Goal: Transaction & Acquisition: Purchase product/service

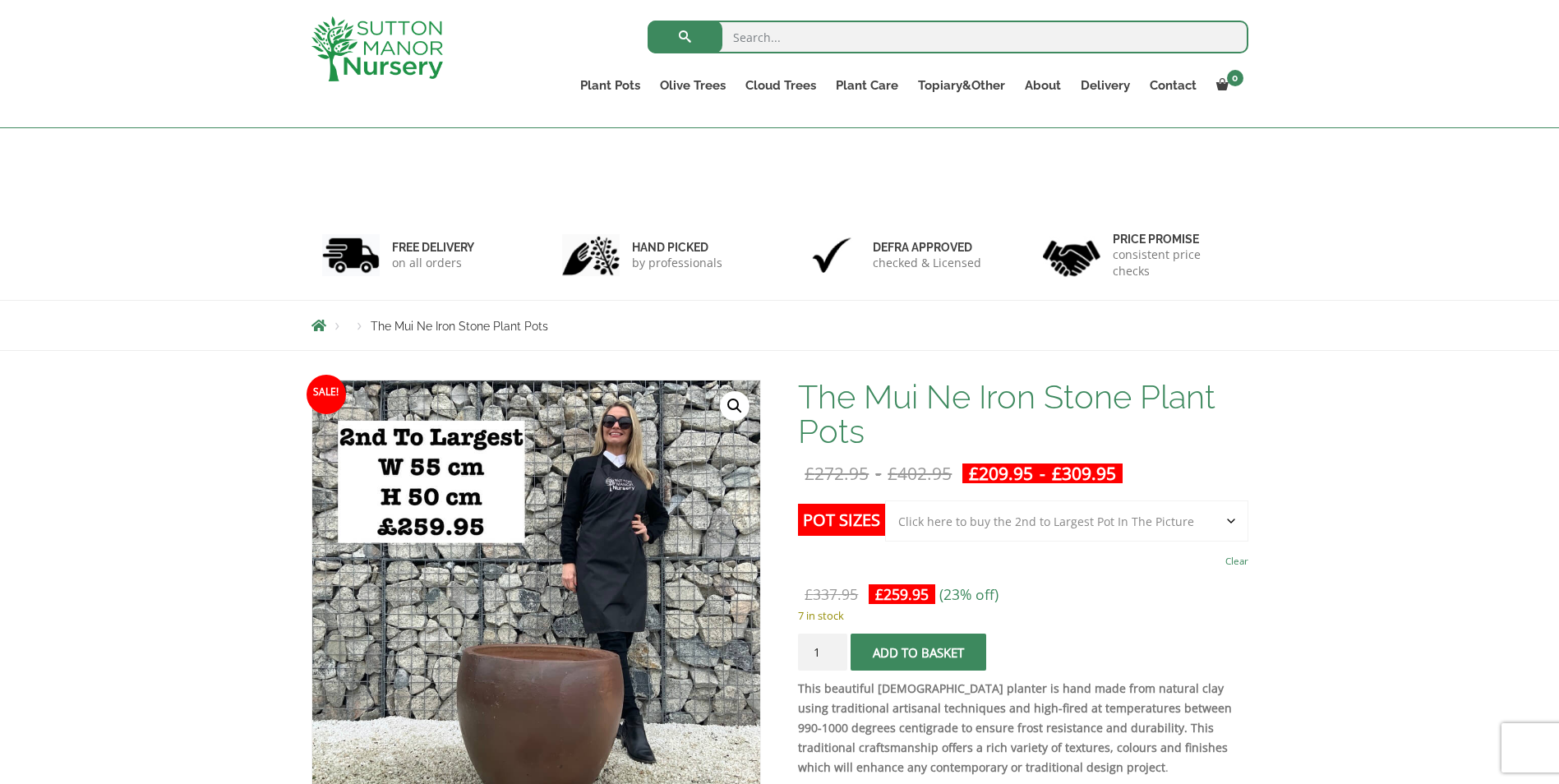
select select "Click here to buy the 2nd to Largest Pot In The Picture"
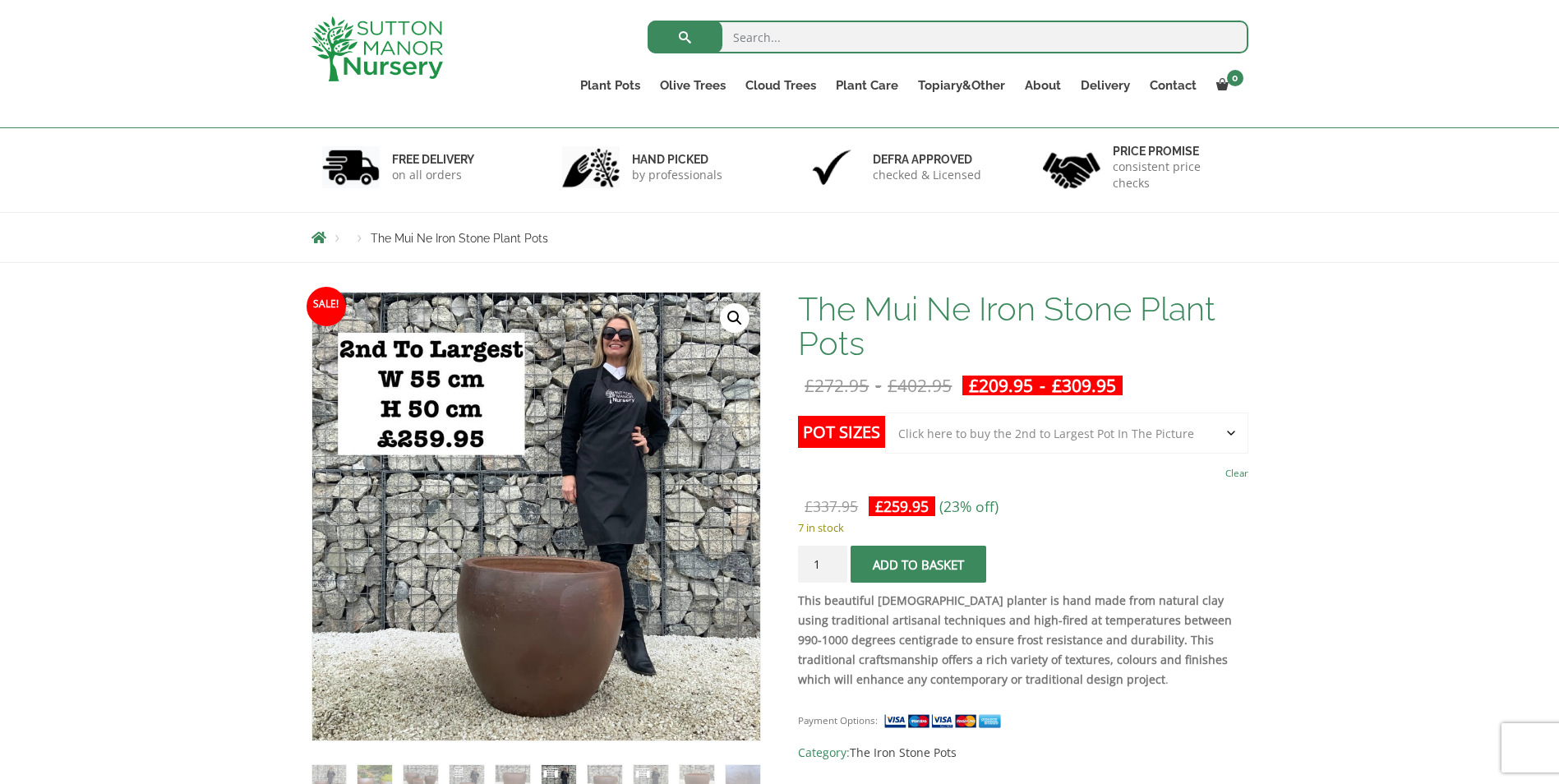
scroll to position [164, 0]
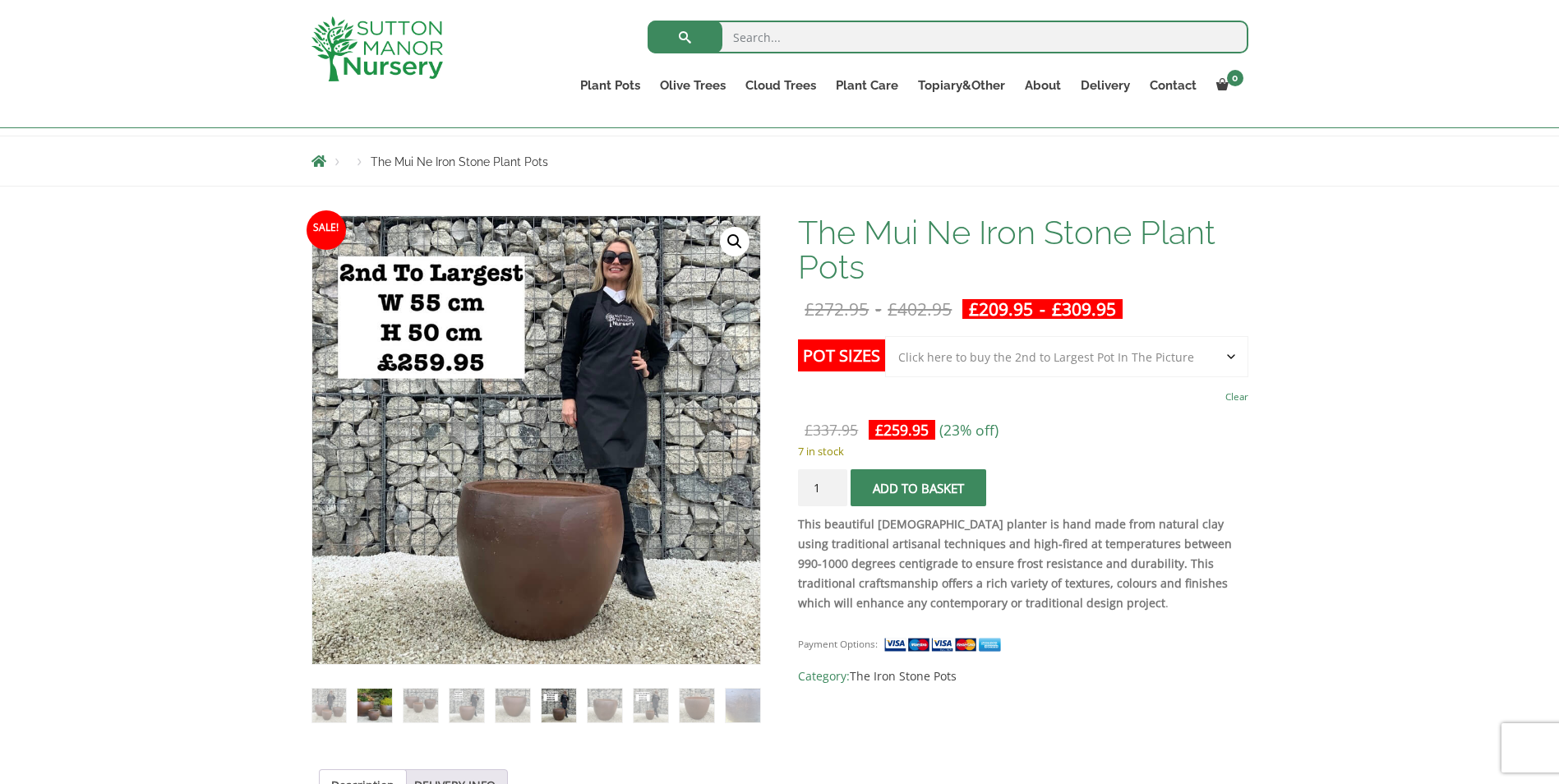
click at [384, 705] on img at bounding box center [374, 705] width 34 height 34
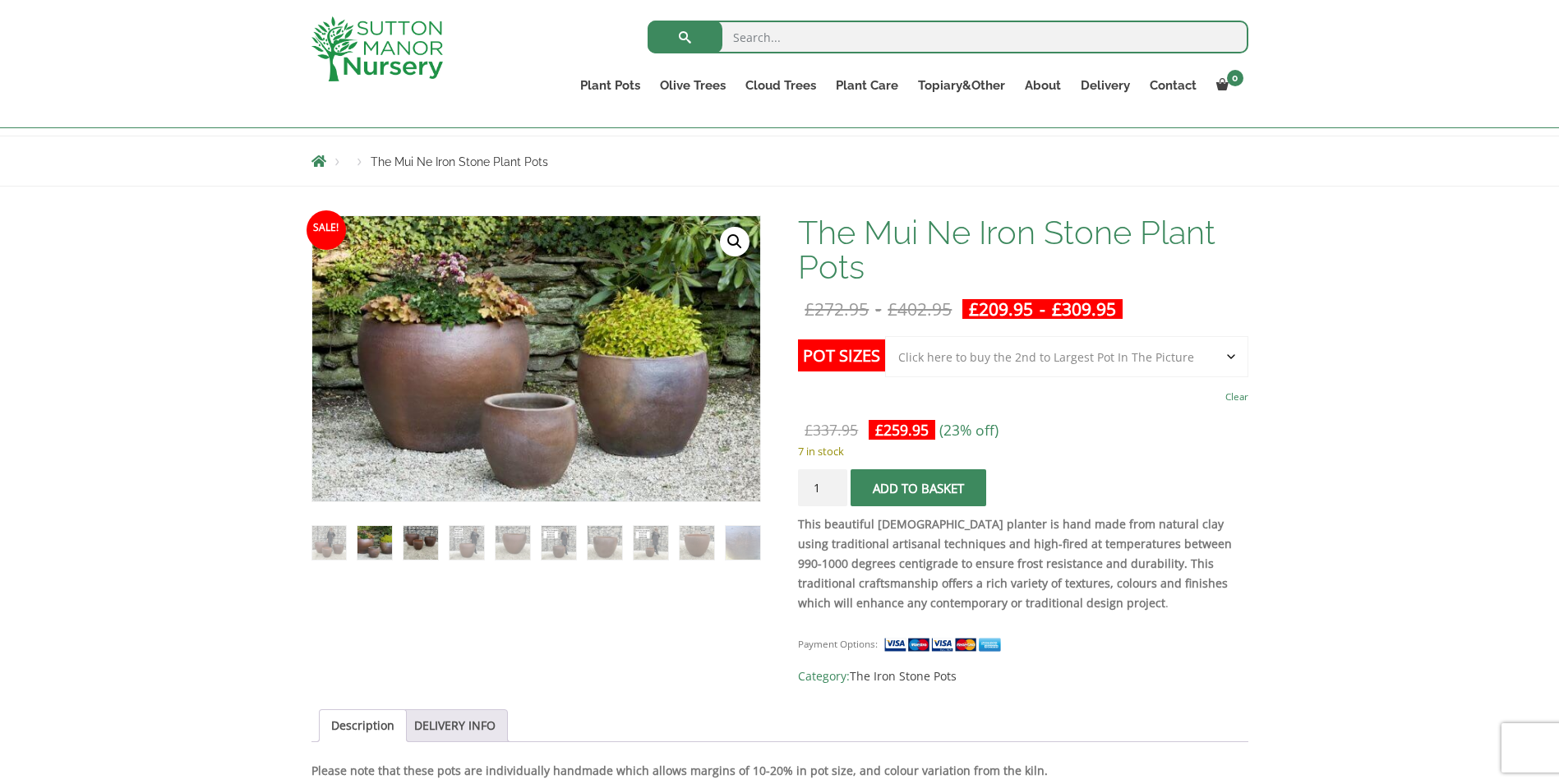
click at [429, 542] on img at bounding box center [420, 542] width 34 height 34
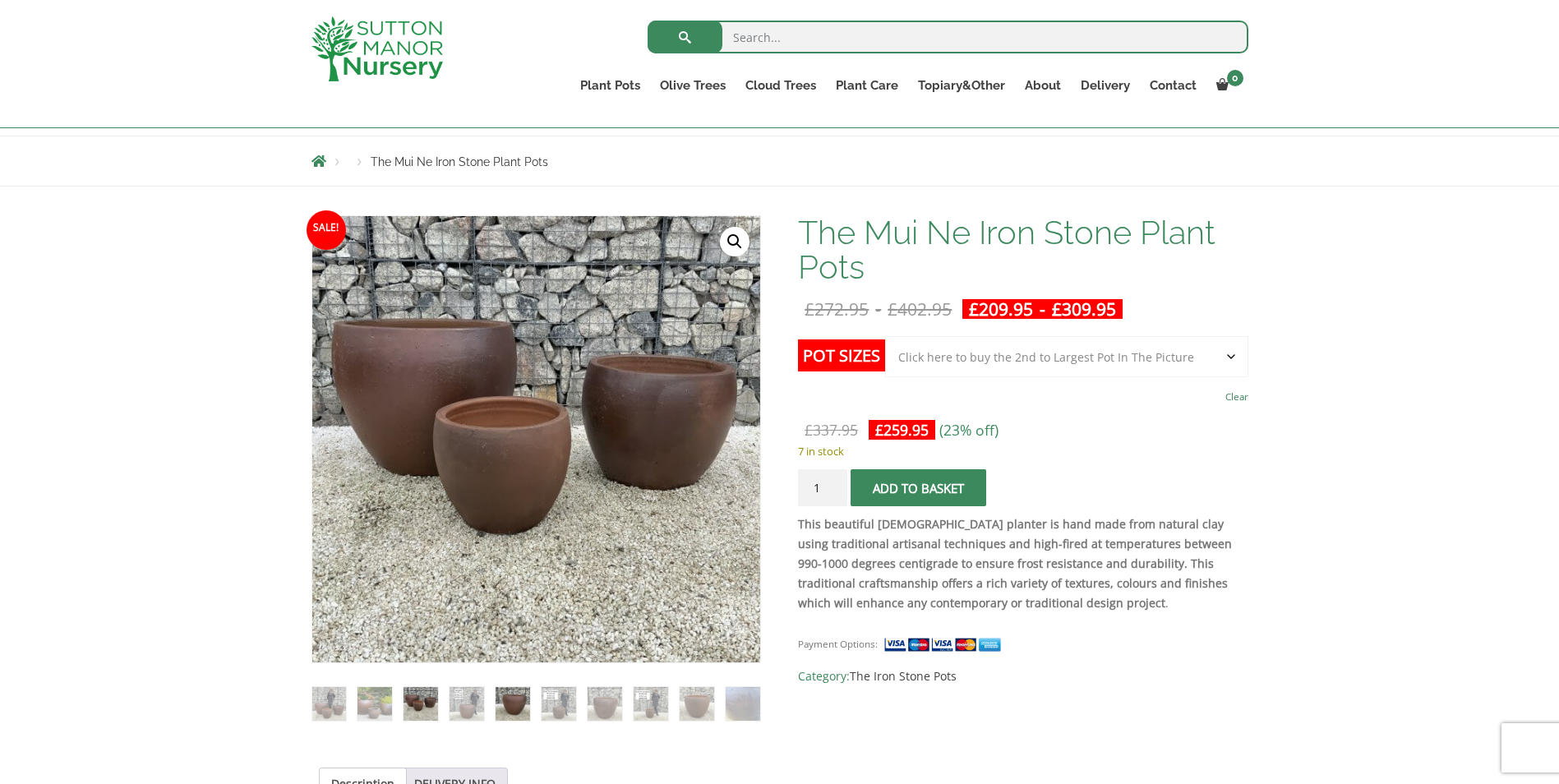
click at [503, 708] on img at bounding box center [512, 703] width 34 height 34
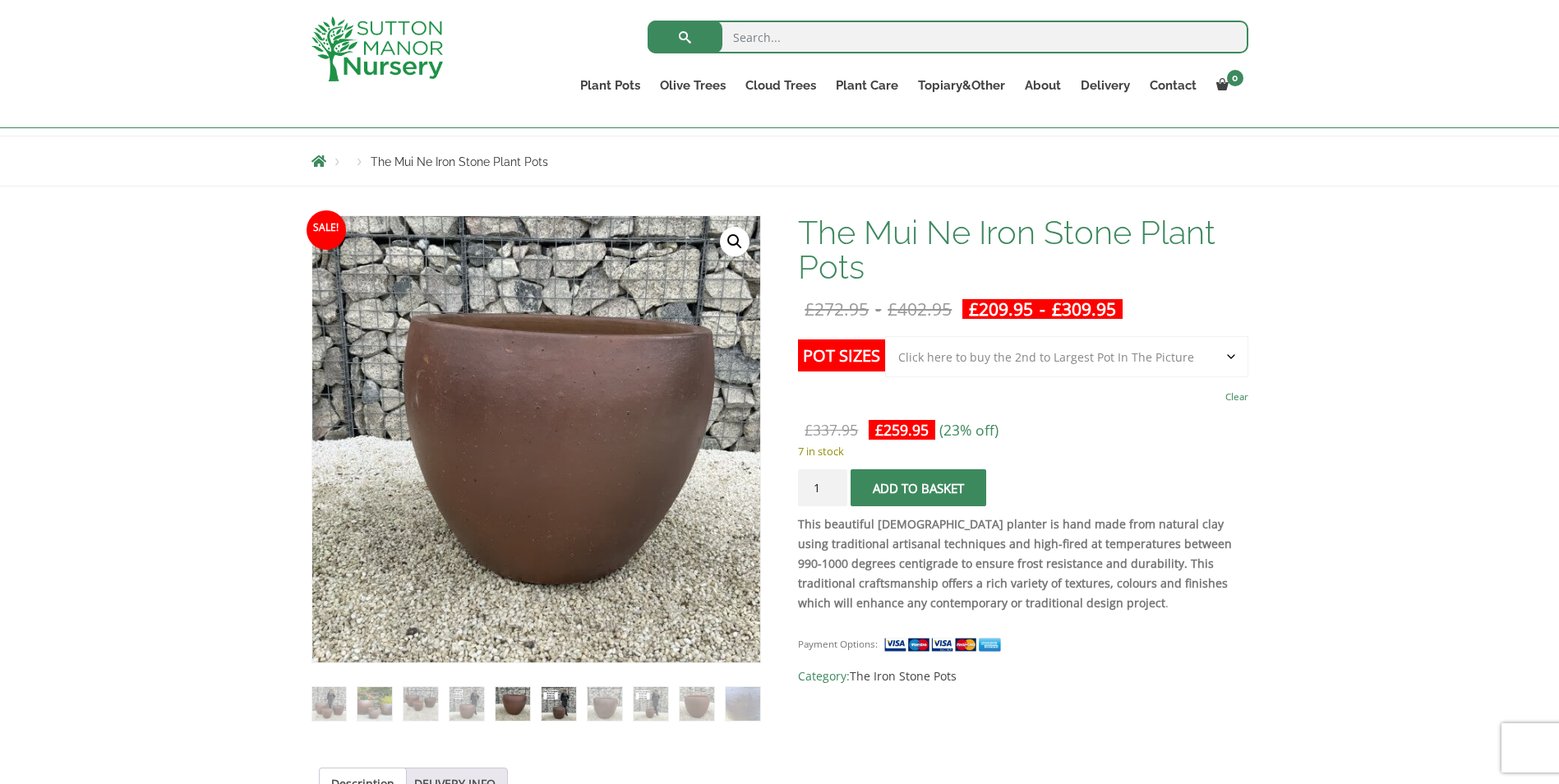
click at [553, 704] on img at bounding box center [558, 703] width 34 height 34
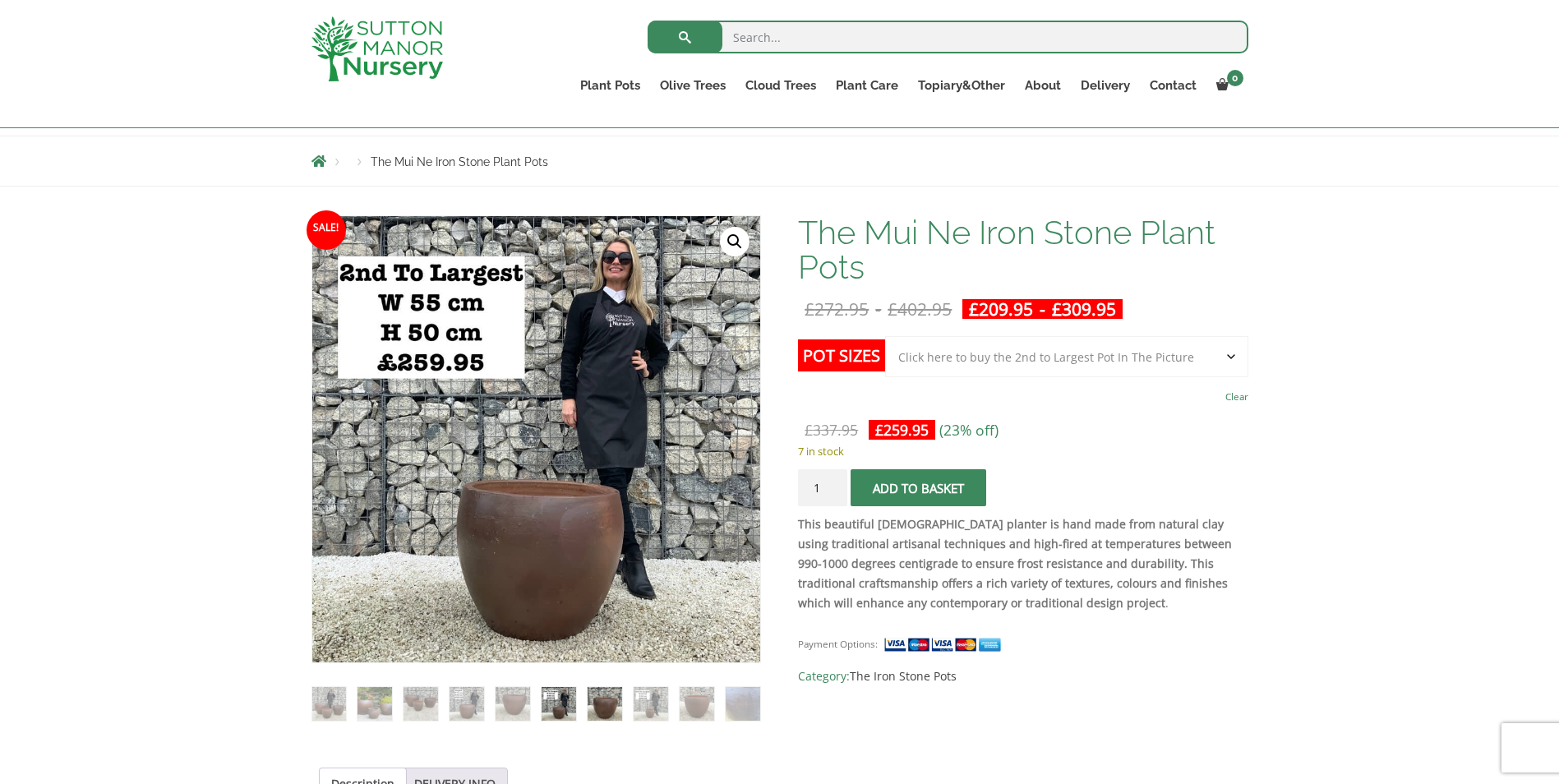
click at [601, 705] on img at bounding box center [604, 703] width 34 height 34
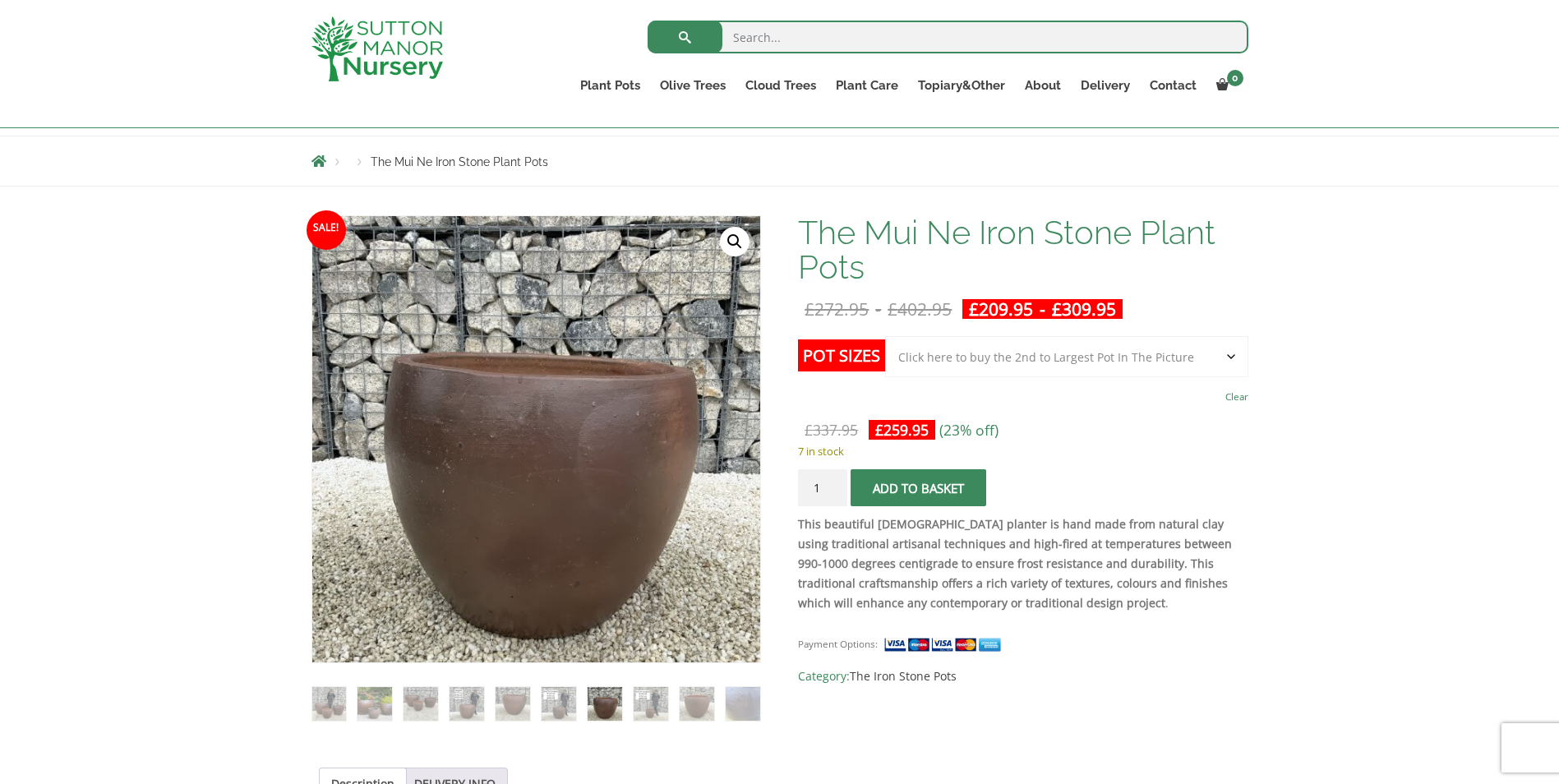
click at [632, 705] on ol at bounding box center [536, 692] width 450 height 58
click at [635, 705] on img at bounding box center [650, 703] width 34 height 34
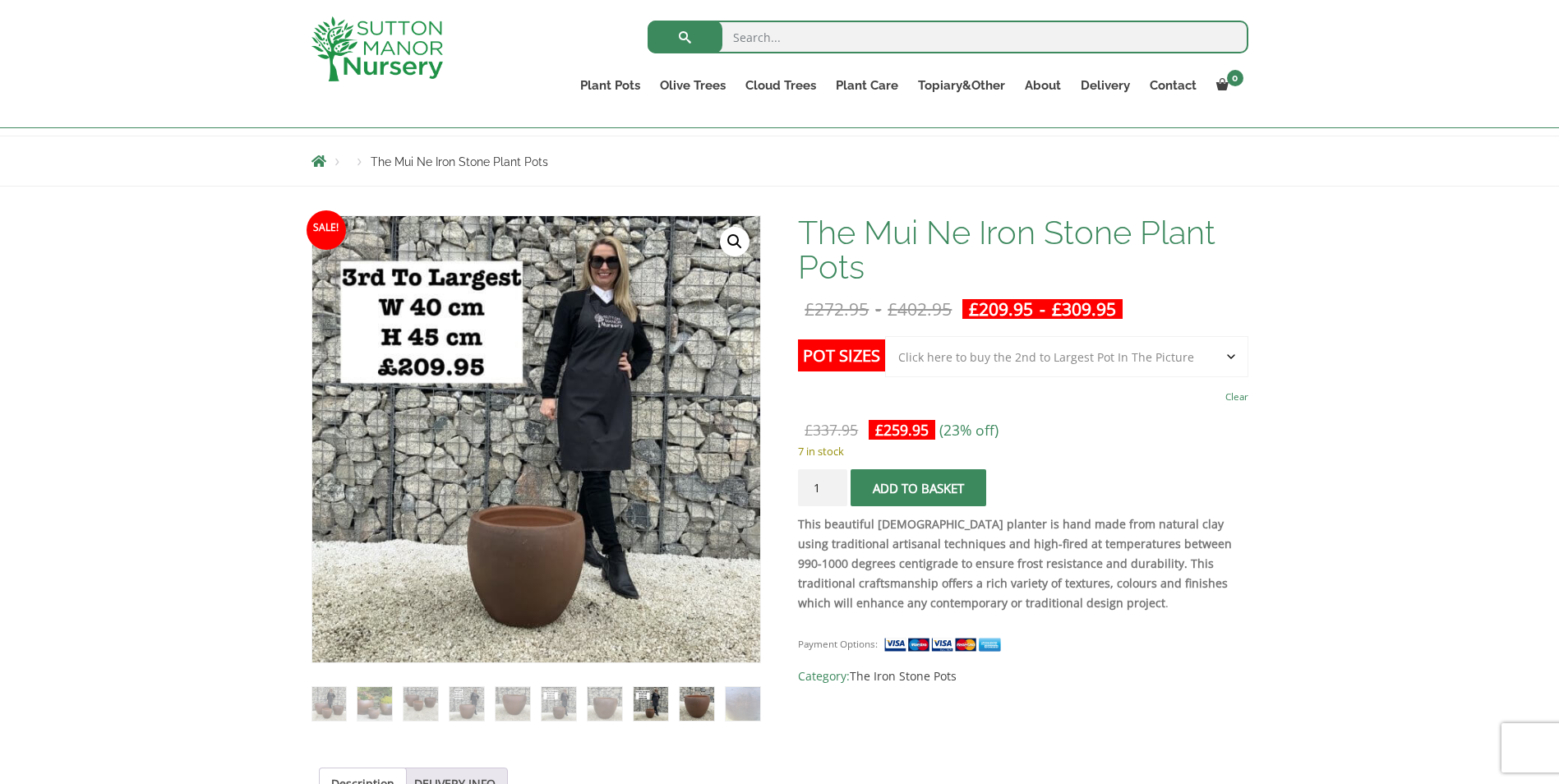
click at [710, 707] on img at bounding box center [696, 703] width 34 height 34
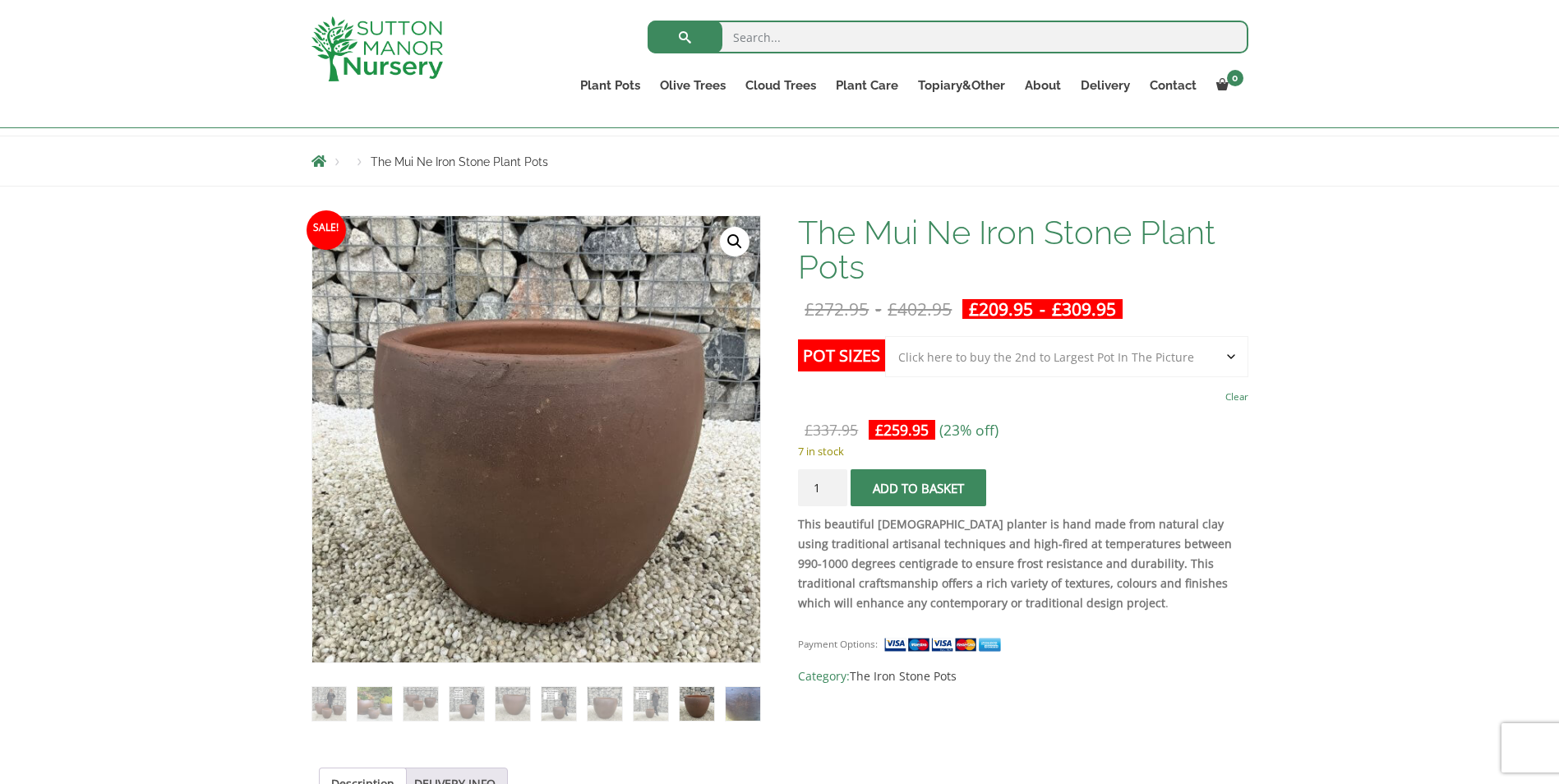
click at [739, 710] on img at bounding box center [742, 703] width 34 height 34
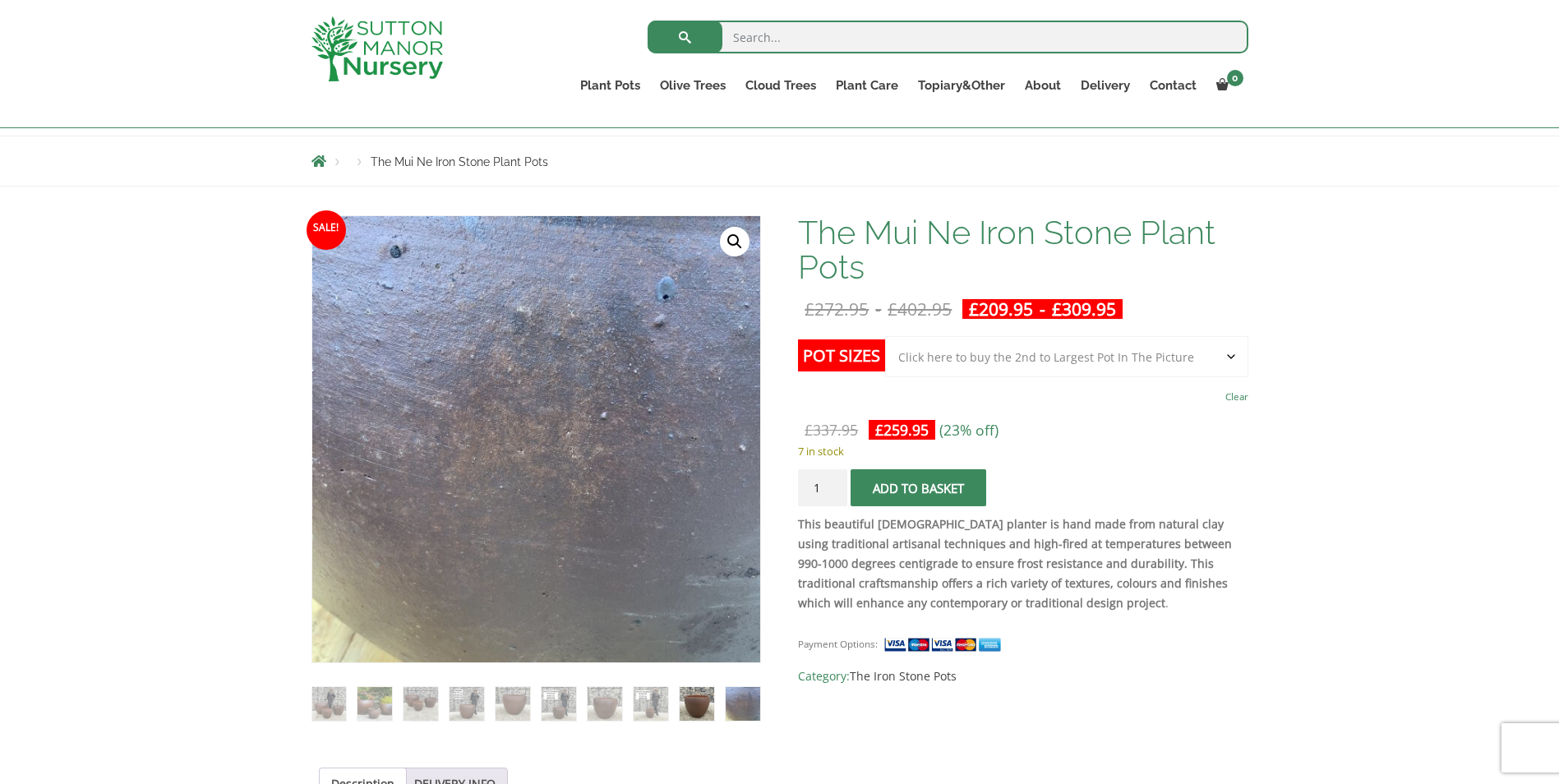
click at [702, 699] on img at bounding box center [696, 703] width 34 height 34
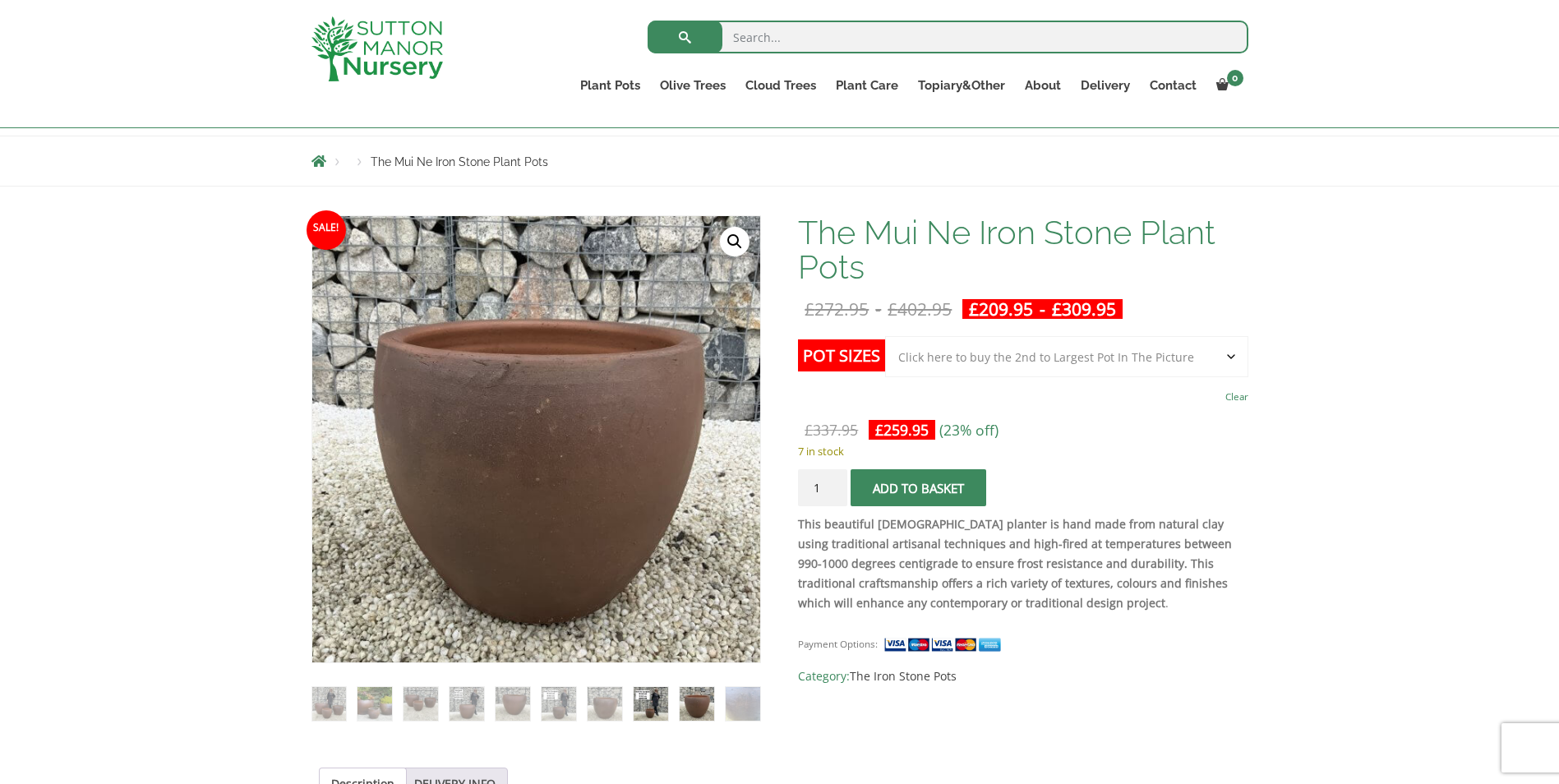
click at [656, 709] on img at bounding box center [650, 703] width 34 height 34
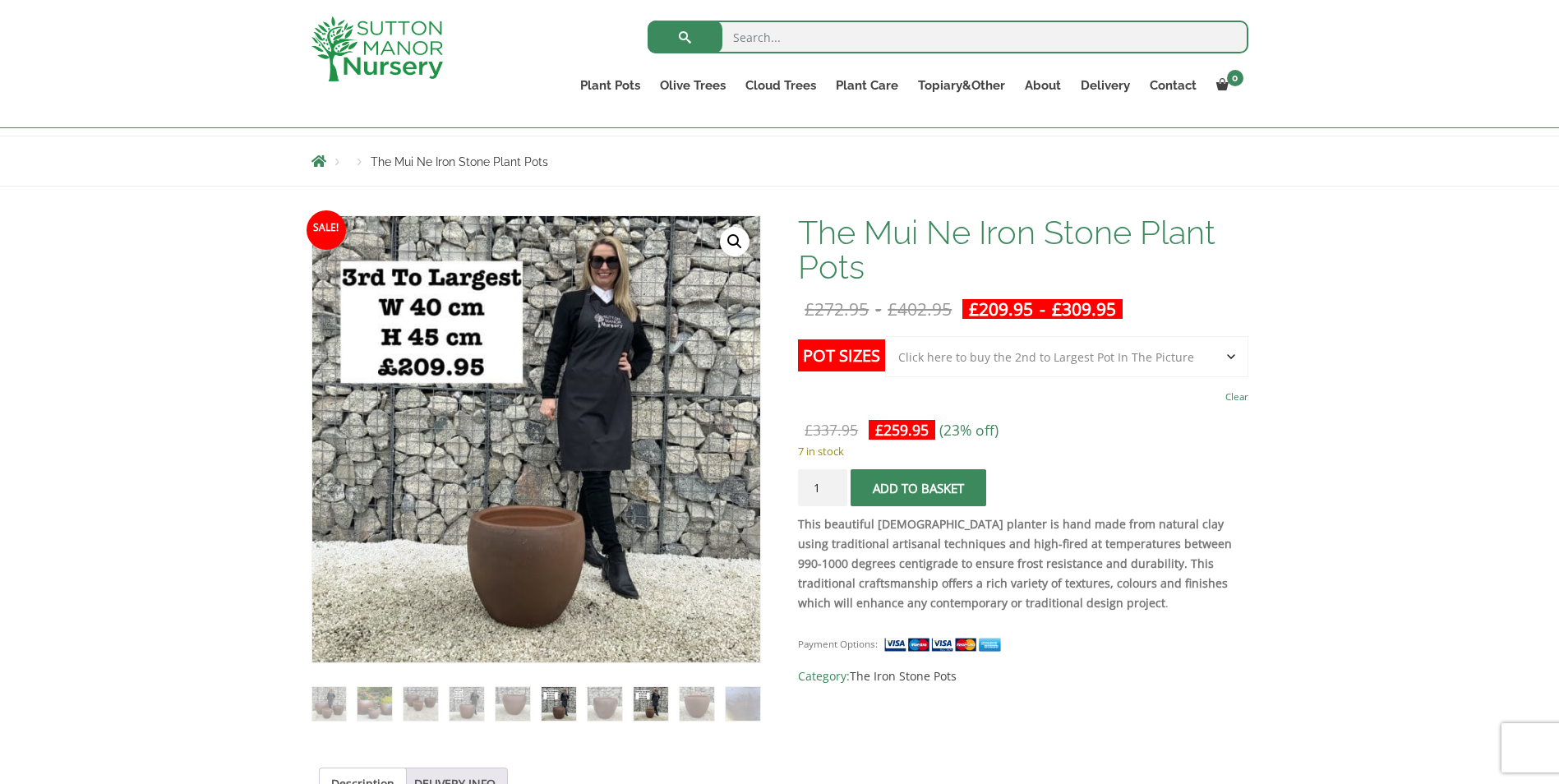
click at [551, 702] on img at bounding box center [558, 703] width 34 height 34
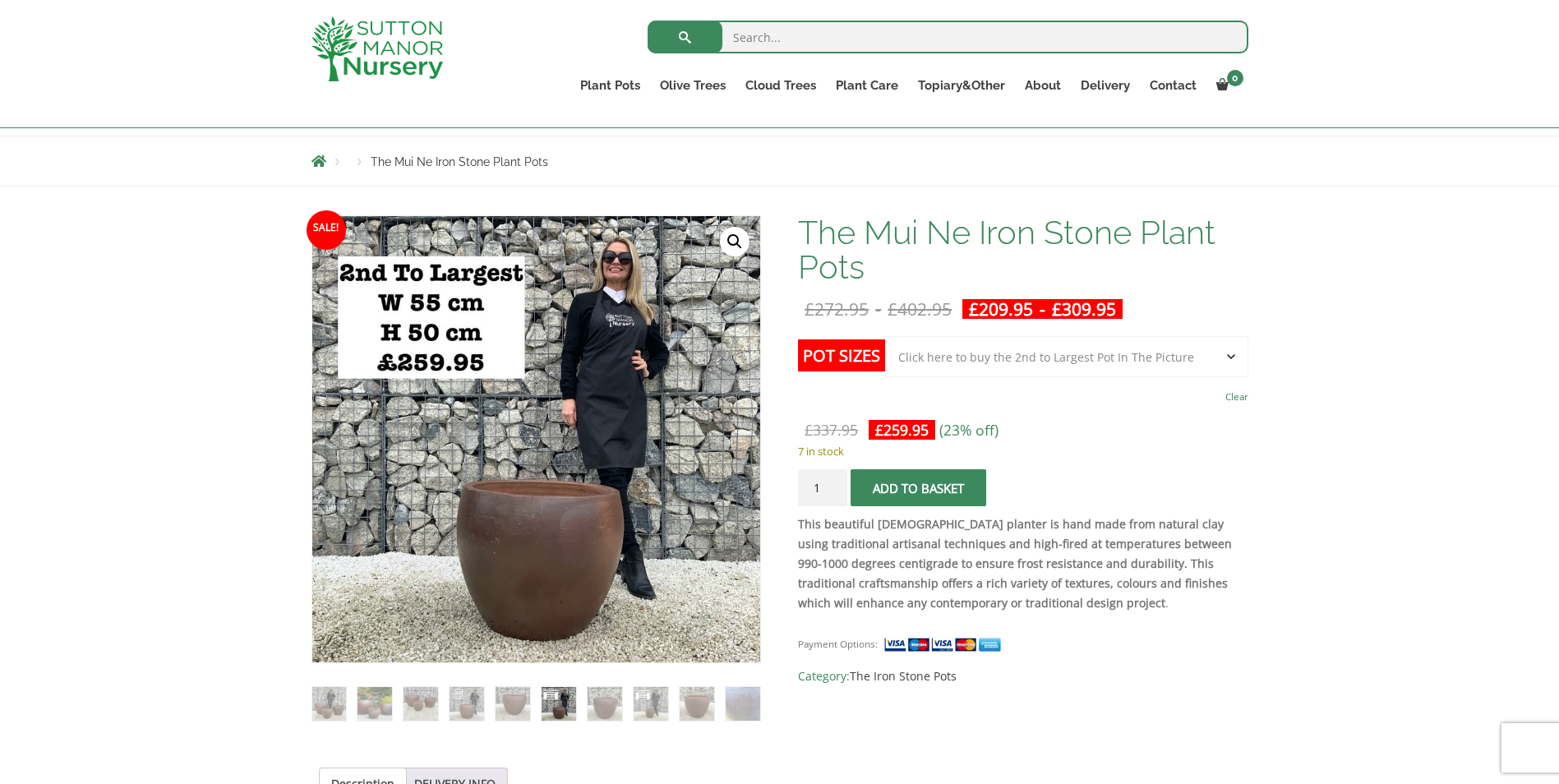
click at [1070, 348] on select "Choose an option Click here to buy the 3rd to Largest Pot In The Picture Click …" at bounding box center [1066, 357] width 363 height 41
click at [886, 336] on select "Choose an option Click here to buy the 3rd to Largest Pot In The Picture Click …" at bounding box center [1066, 357] width 363 height 41
click at [937, 474] on button "Add to basket" at bounding box center [918, 487] width 136 height 37
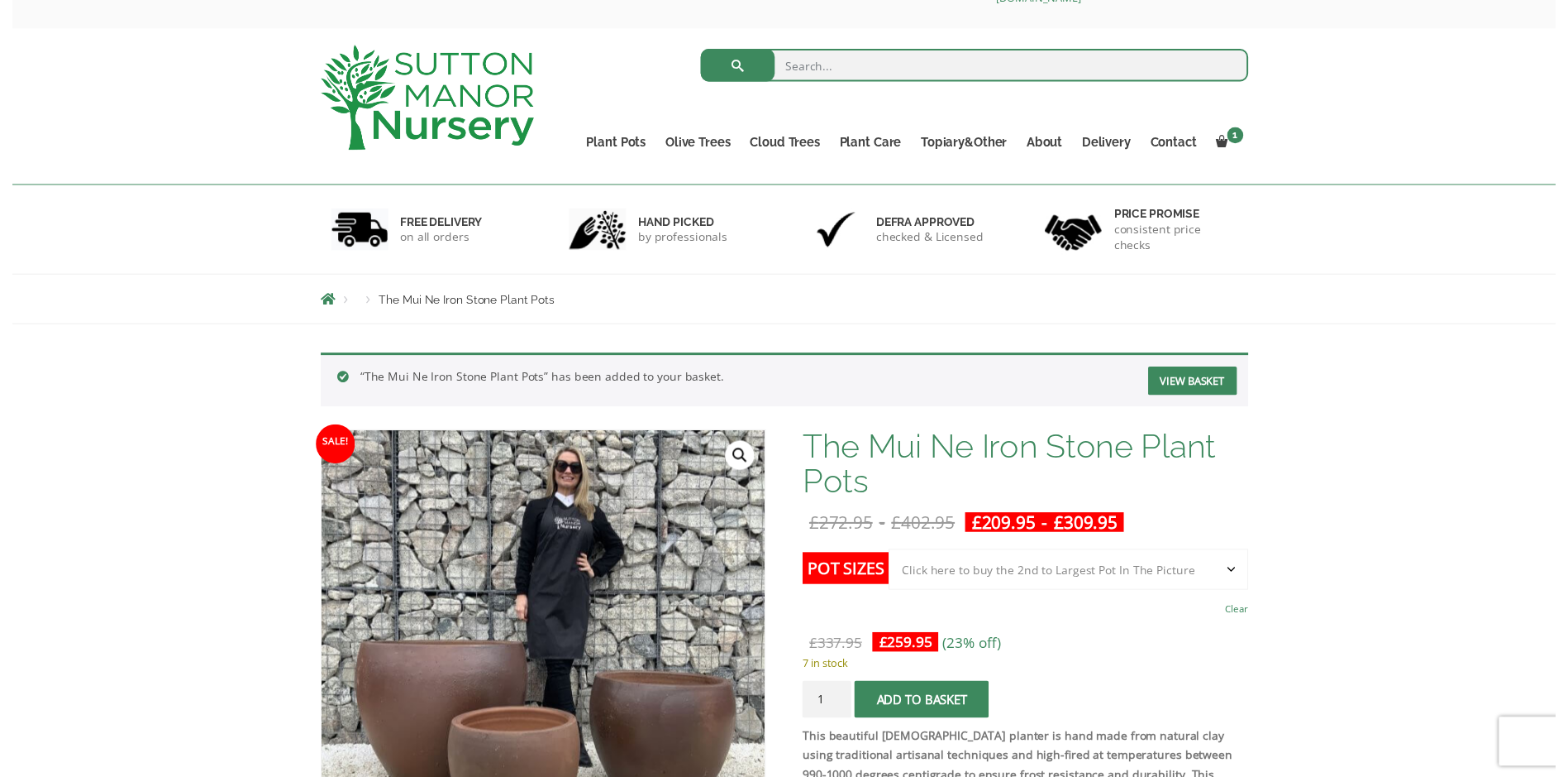
scroll to position [83, 0]
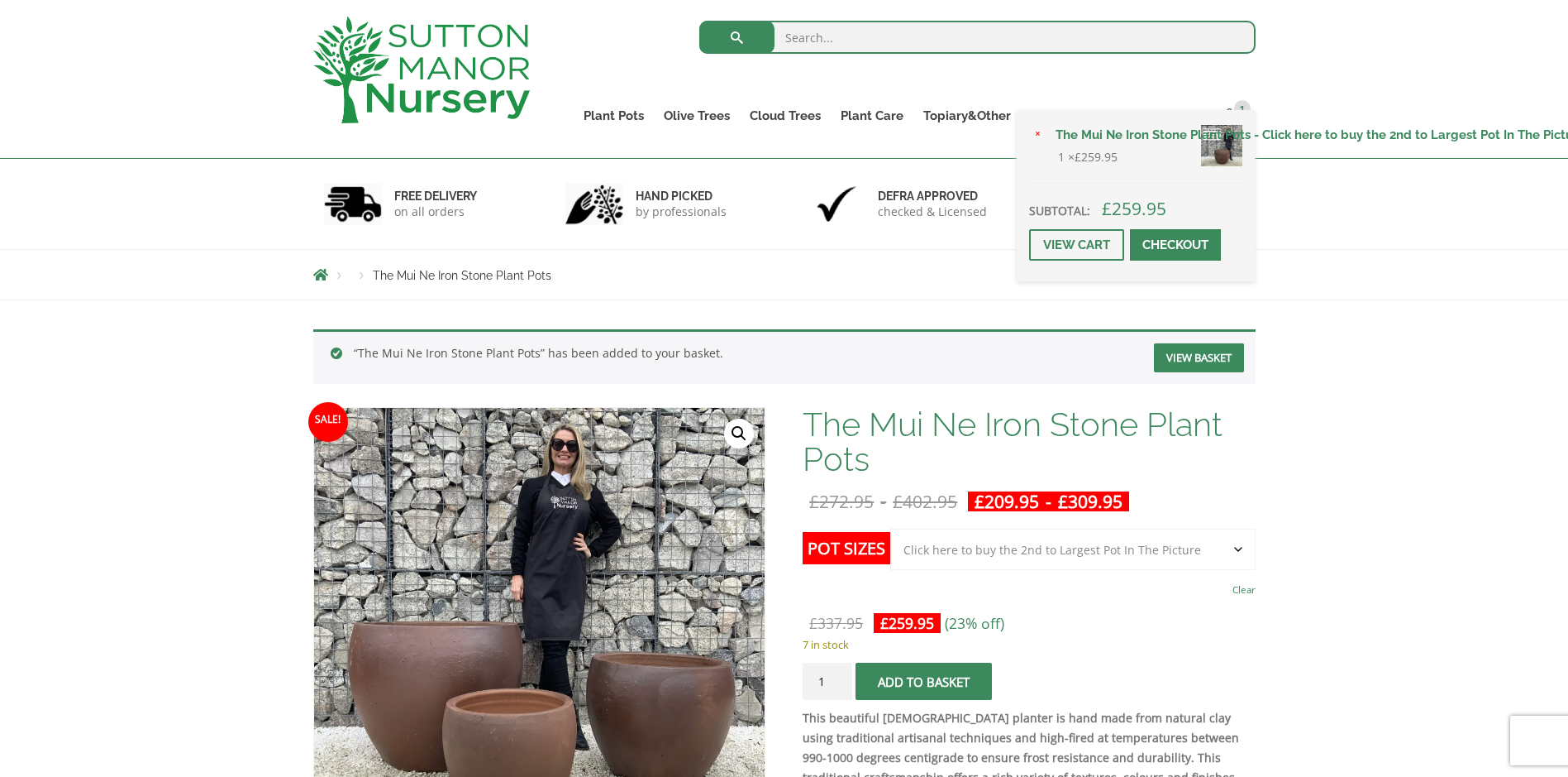
click at [1175, 245] on span at bounding box center [1175, 245] width 0 height 0
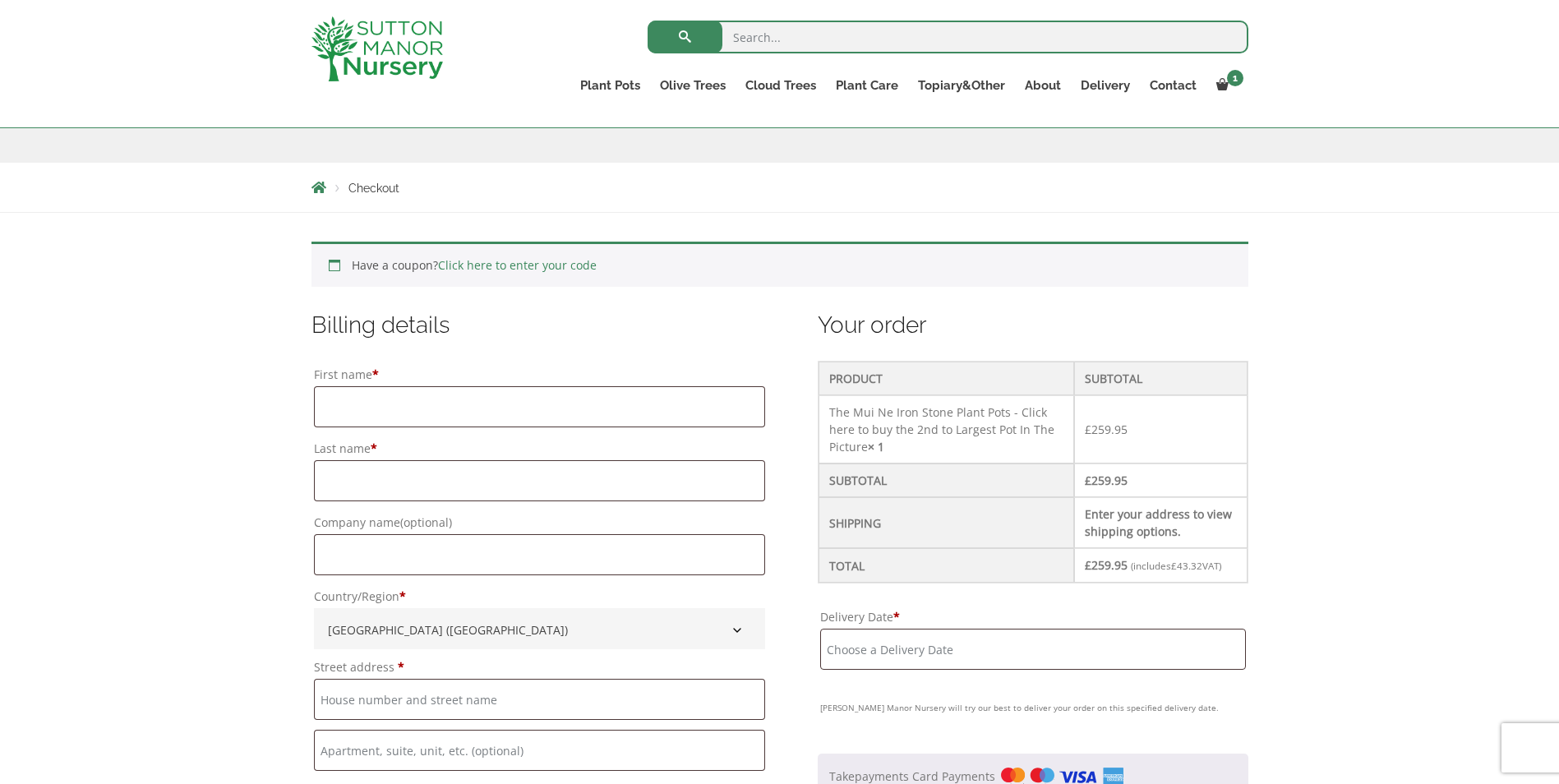
scroll to position [247, 0]
click at [505, 370] on label "First name *" at bounding box center [539, 374] width 451 height 23
click at [505, 385] on input "First name *" at bounding box center [539, 406] width 451 height 41
type input "Chandler"
type input "Cattell"
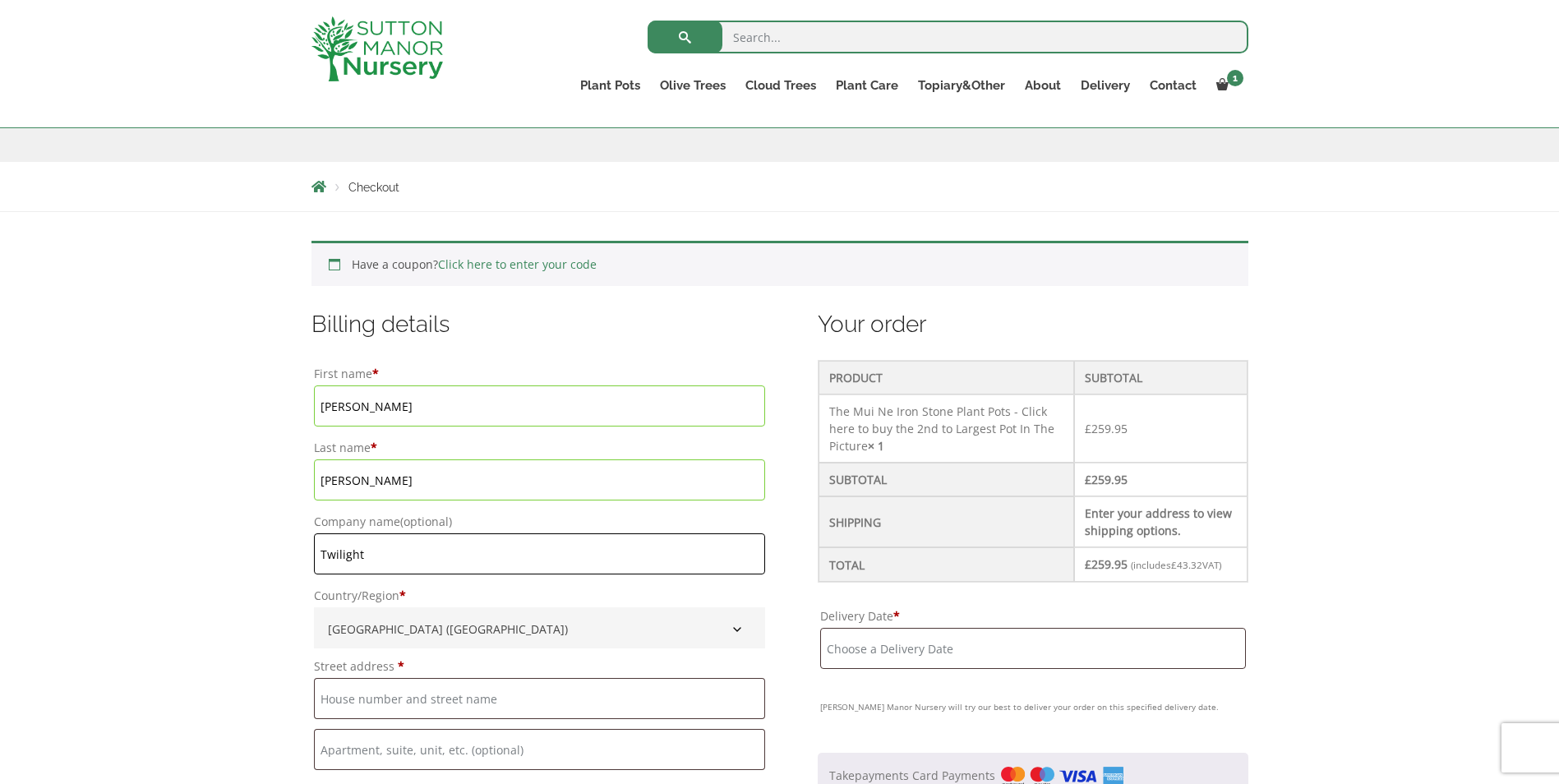
type input "Twilight Trees"
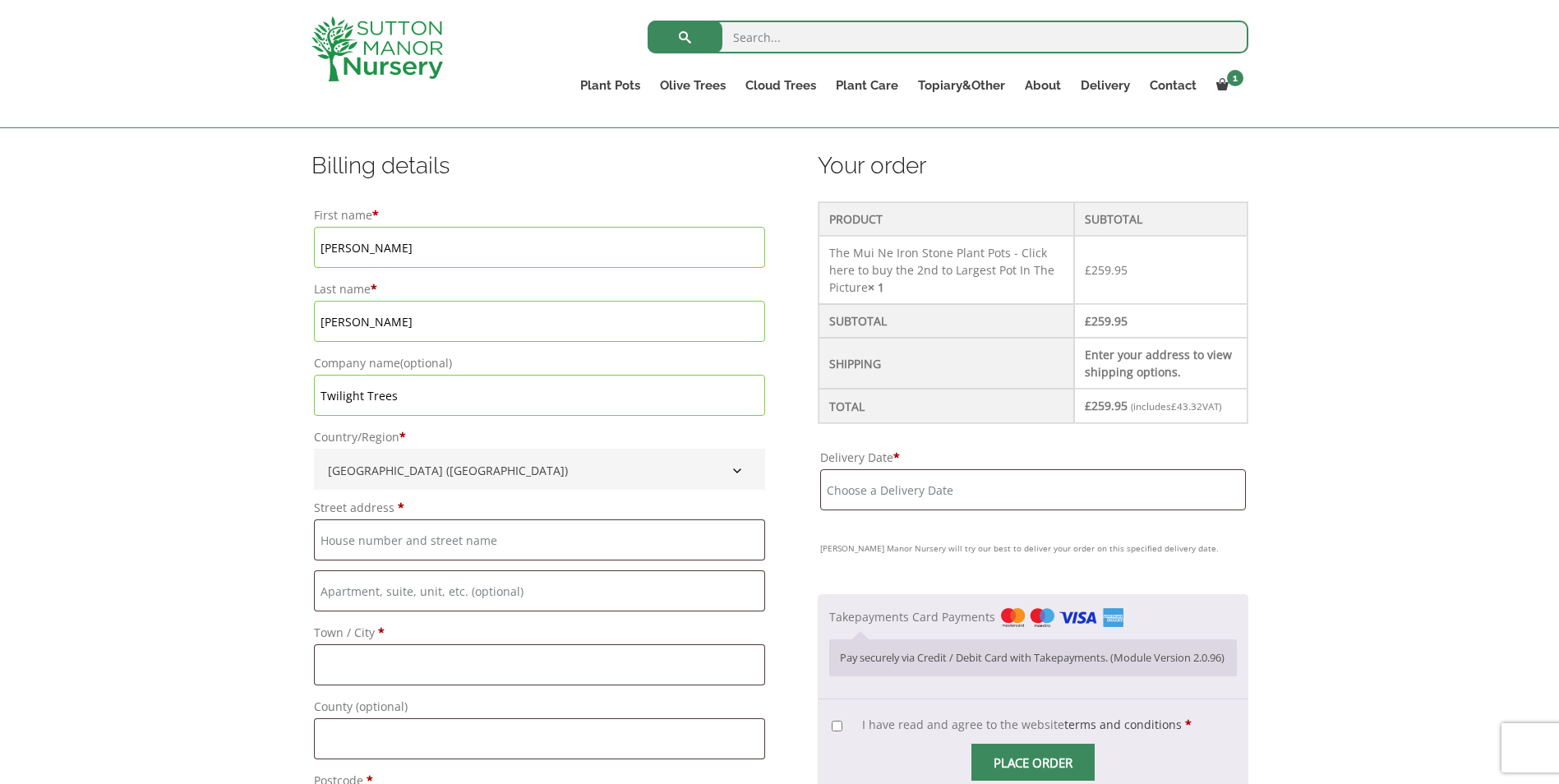
scroll to position [575, 0]
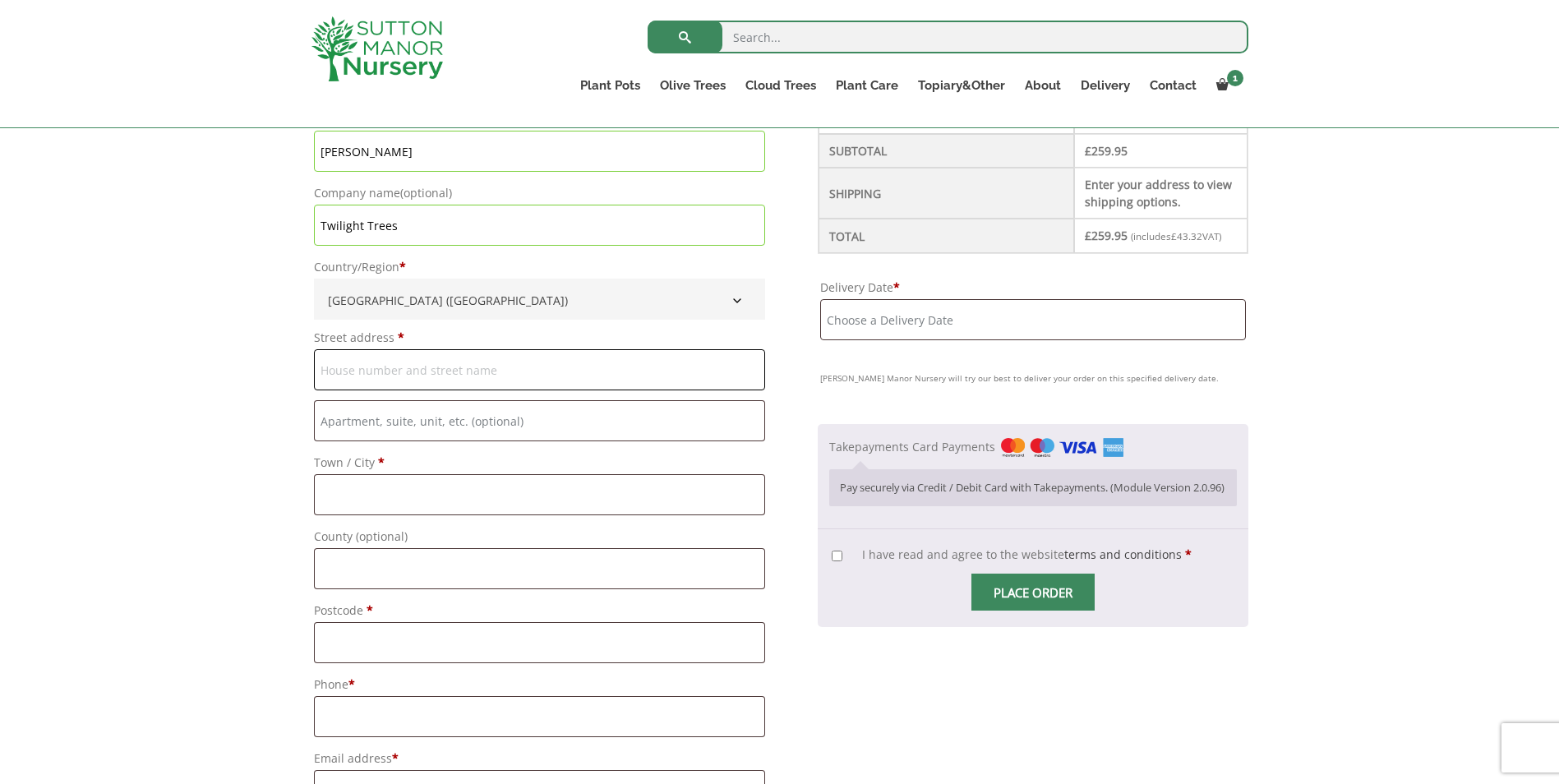
click at [387, 379] on input "Street address *" at bounding box center [539, 370] width 451 height 41
type input "Unit 7 & 8 Manor Farm,"
type input "Winchester"
type input "so21 1hr"
type input "+44 00000000326720"
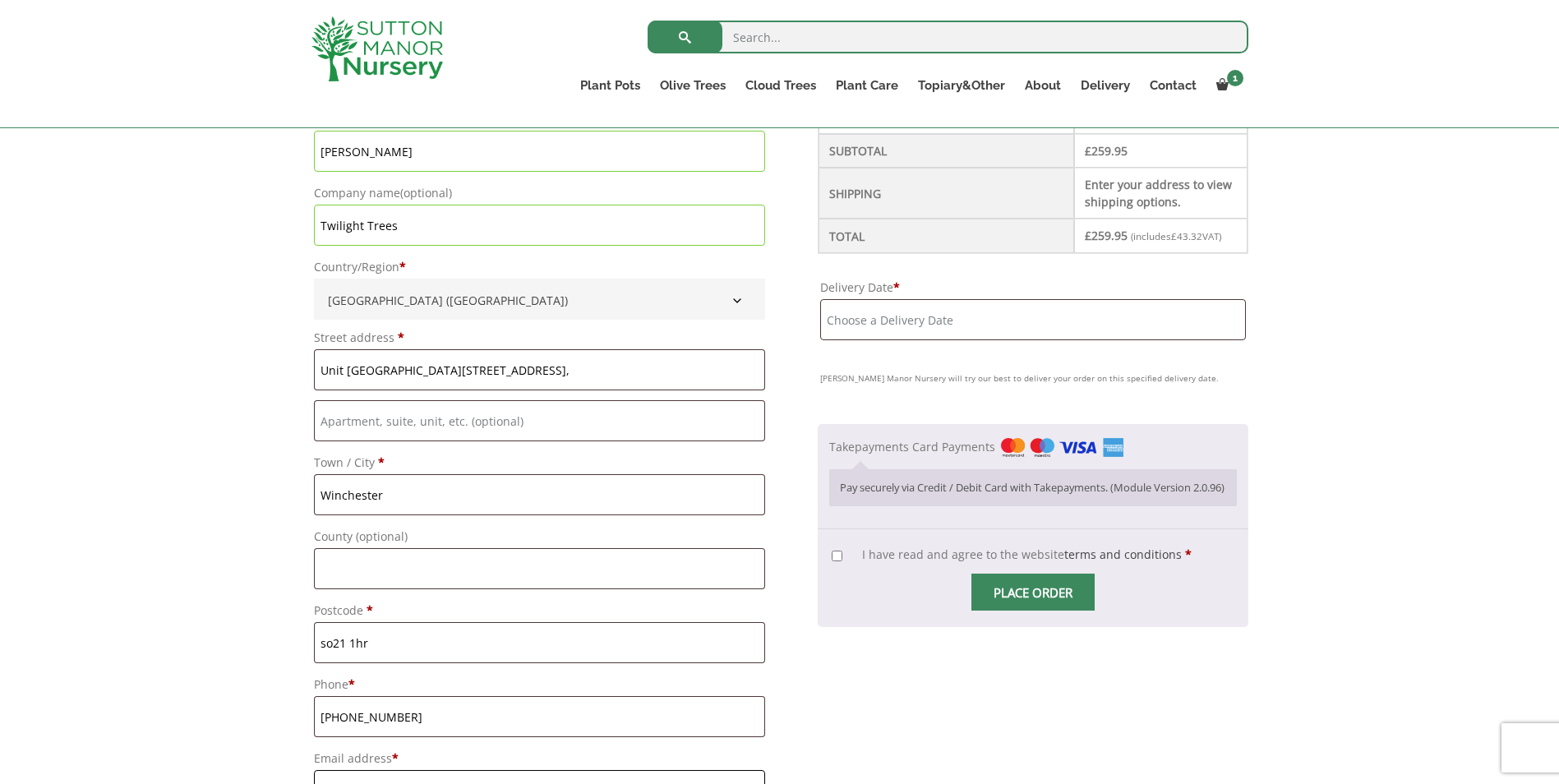
type input "[PERSON_NAME][EMAIL_ADDRESS][DOMAIN_NAME]"
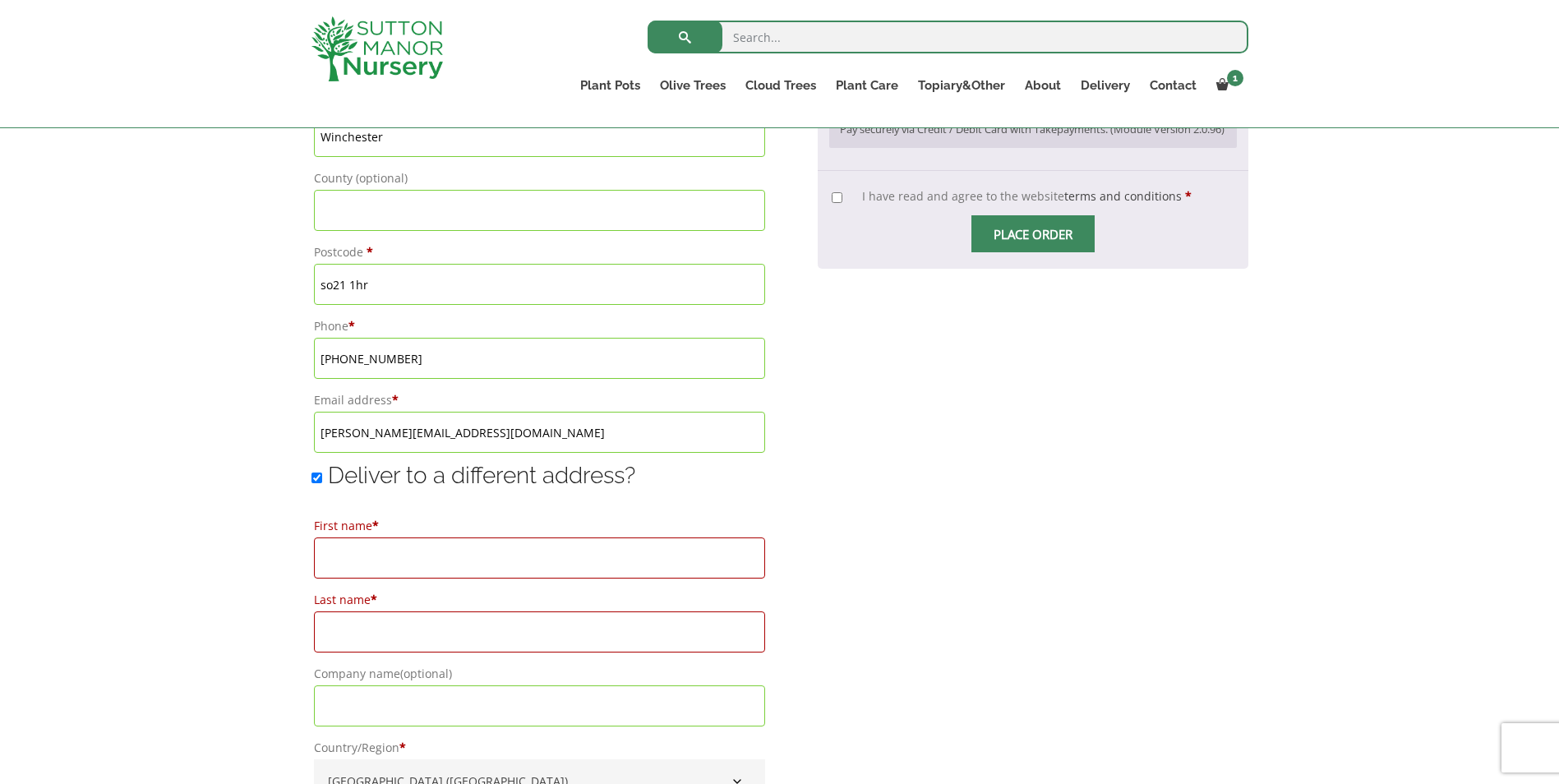
scroll to position [746, 0]
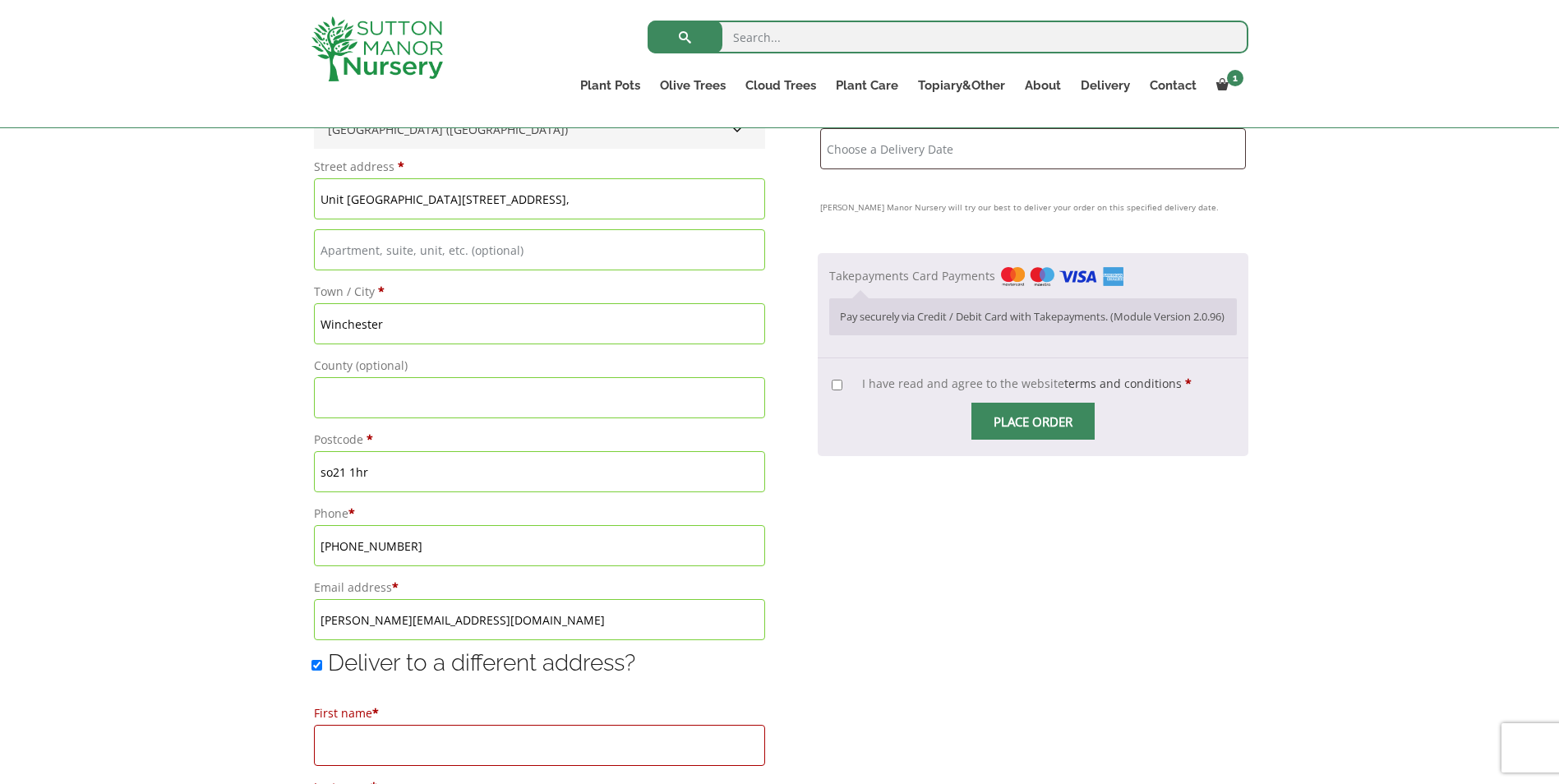
click at [330, 466] on input "so21 1hr" at bounding box center [539, 472] width 451 height 41
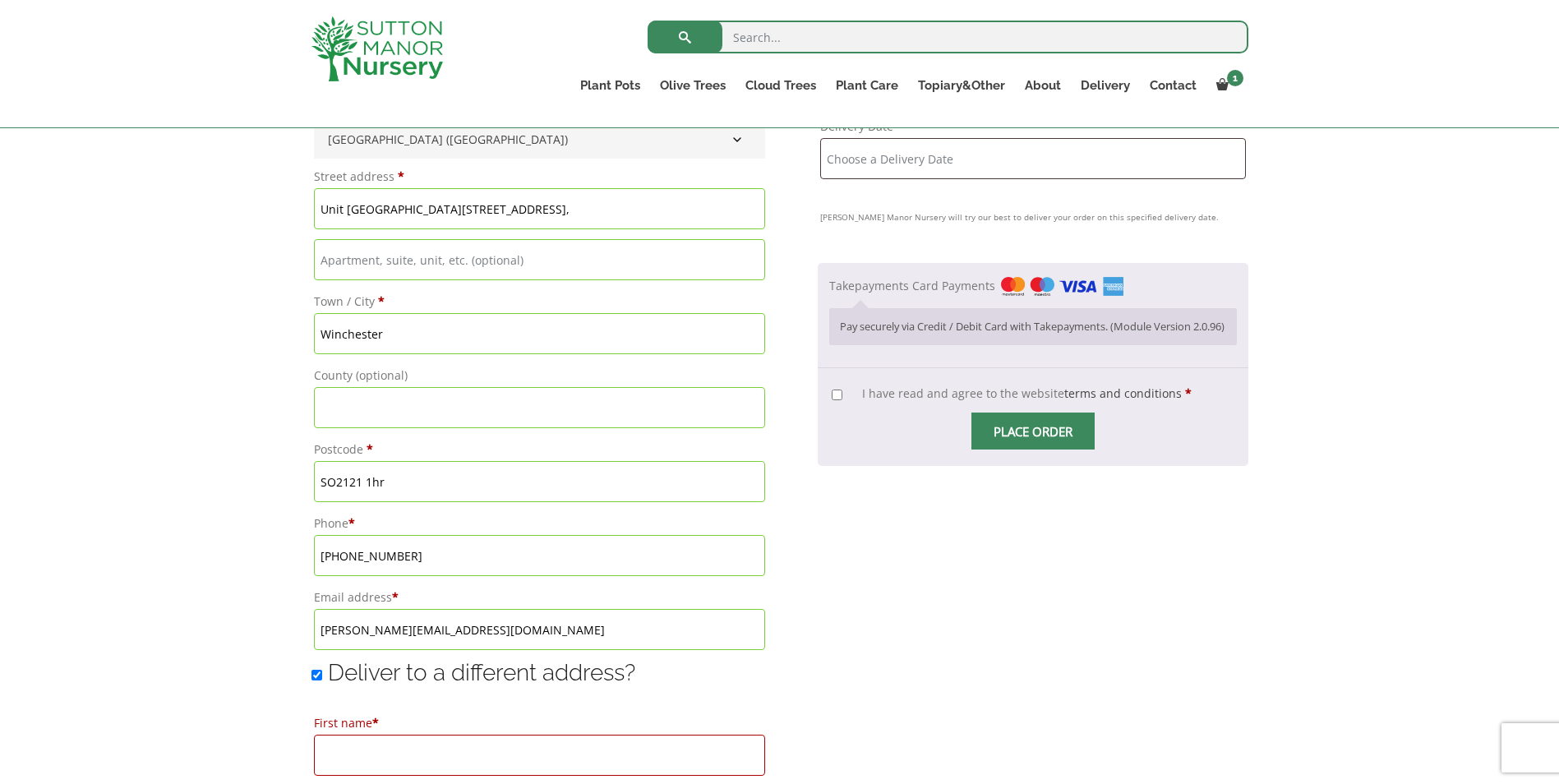
scroll to position [657, 0]
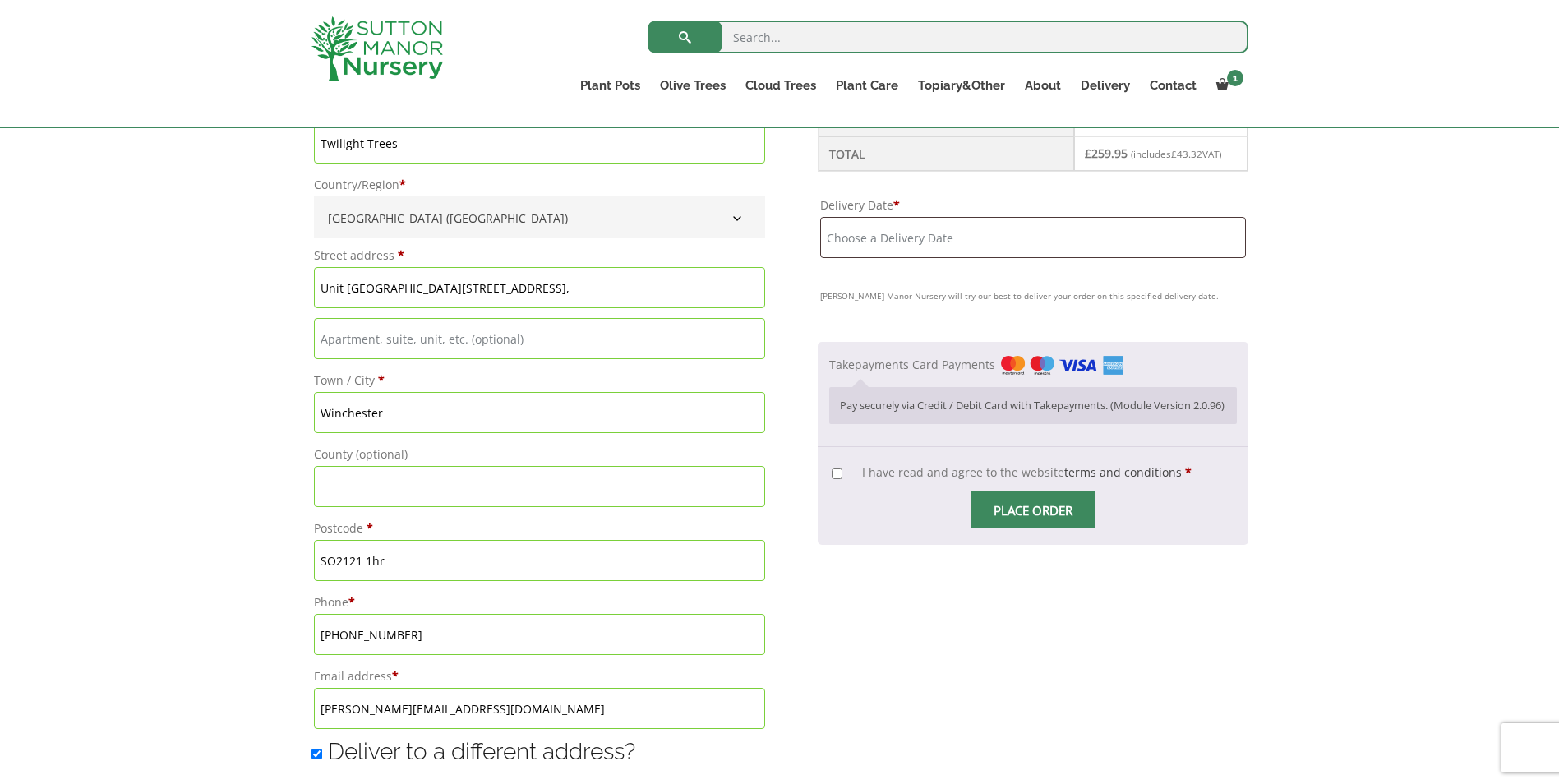
click at [360, 560] on input "SO2121 1hr" at bounding box center [539, 560] width 451 height 41
type input "SO21"
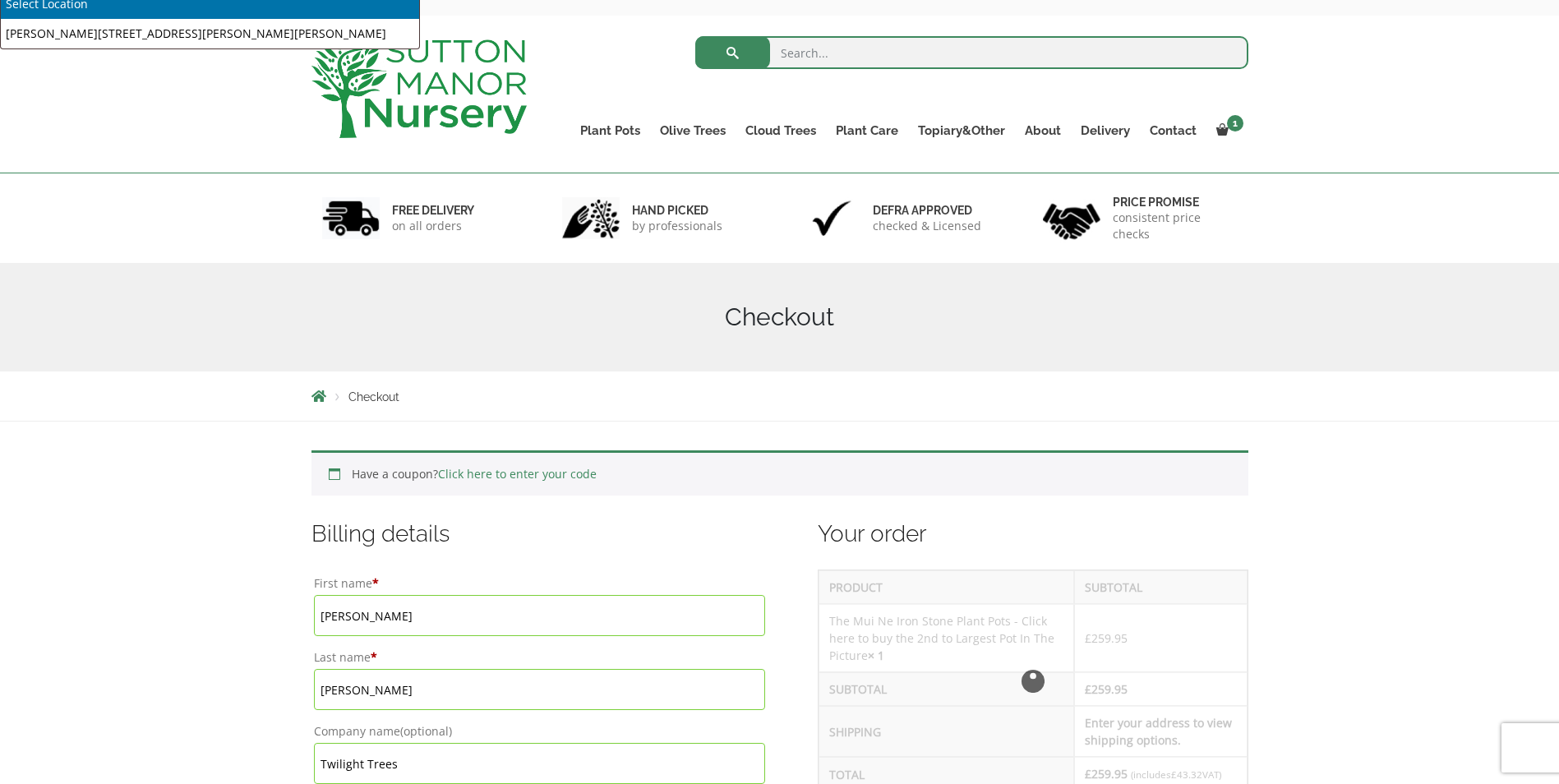
scroll to position [0, 0]
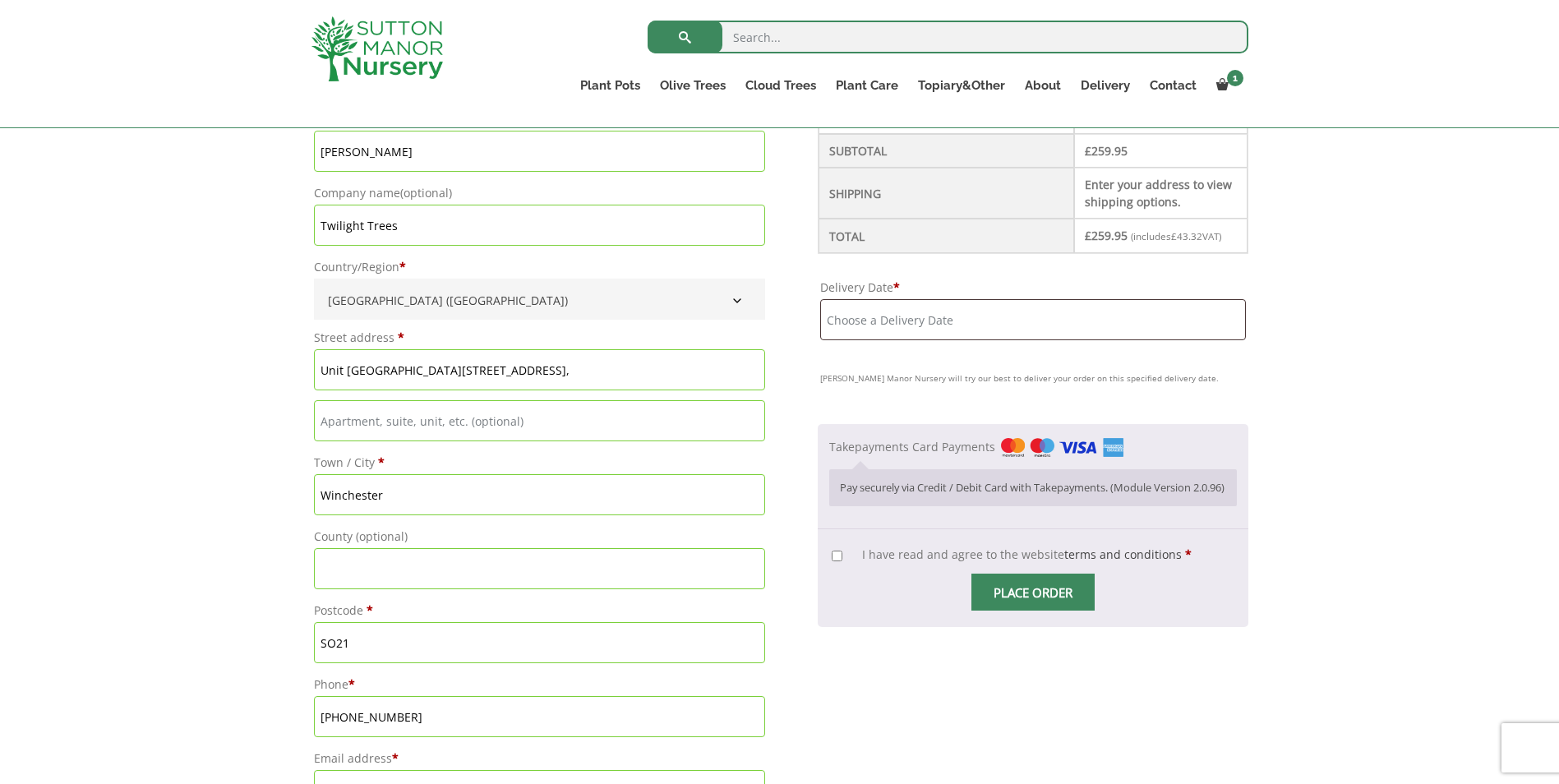
scroll to position [657, 0]
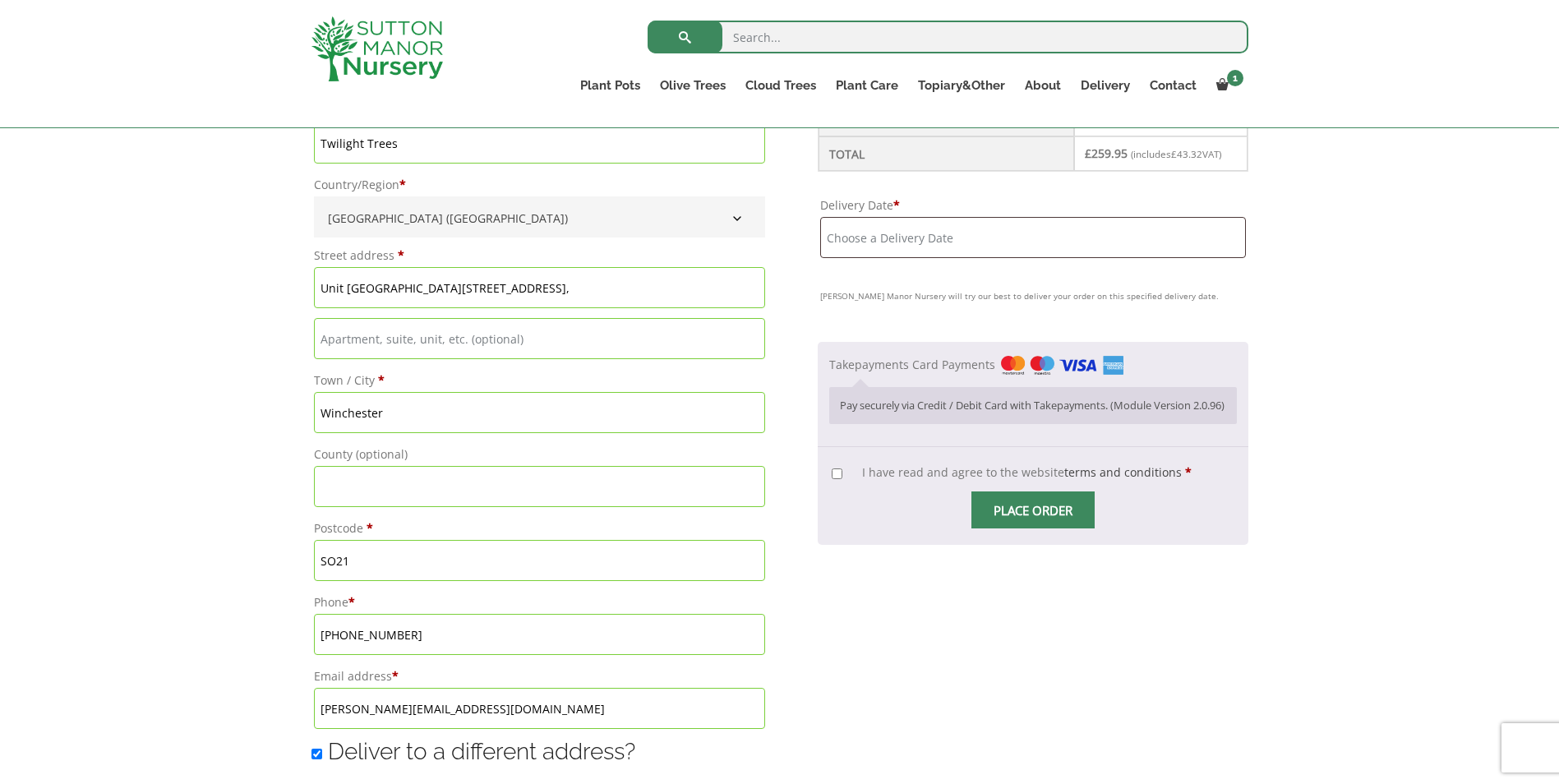
click at [426, 572] on input "SO21" at bounding box center [539, 560] width 451 height 41
click at [418, 565] on input "SO21" at bounding box center [539, 560] width 451 height 41
type input "SO211HR"
click at [251, 545] on div "Have a coupon? Click here to enter your code Apply coupon Billing details First…" at bounding box center [780, 679] width 1559 height 1756
click at [417, 632] on input "+44 00000000326720" at bounding box center [539, 634] width 451 height 41
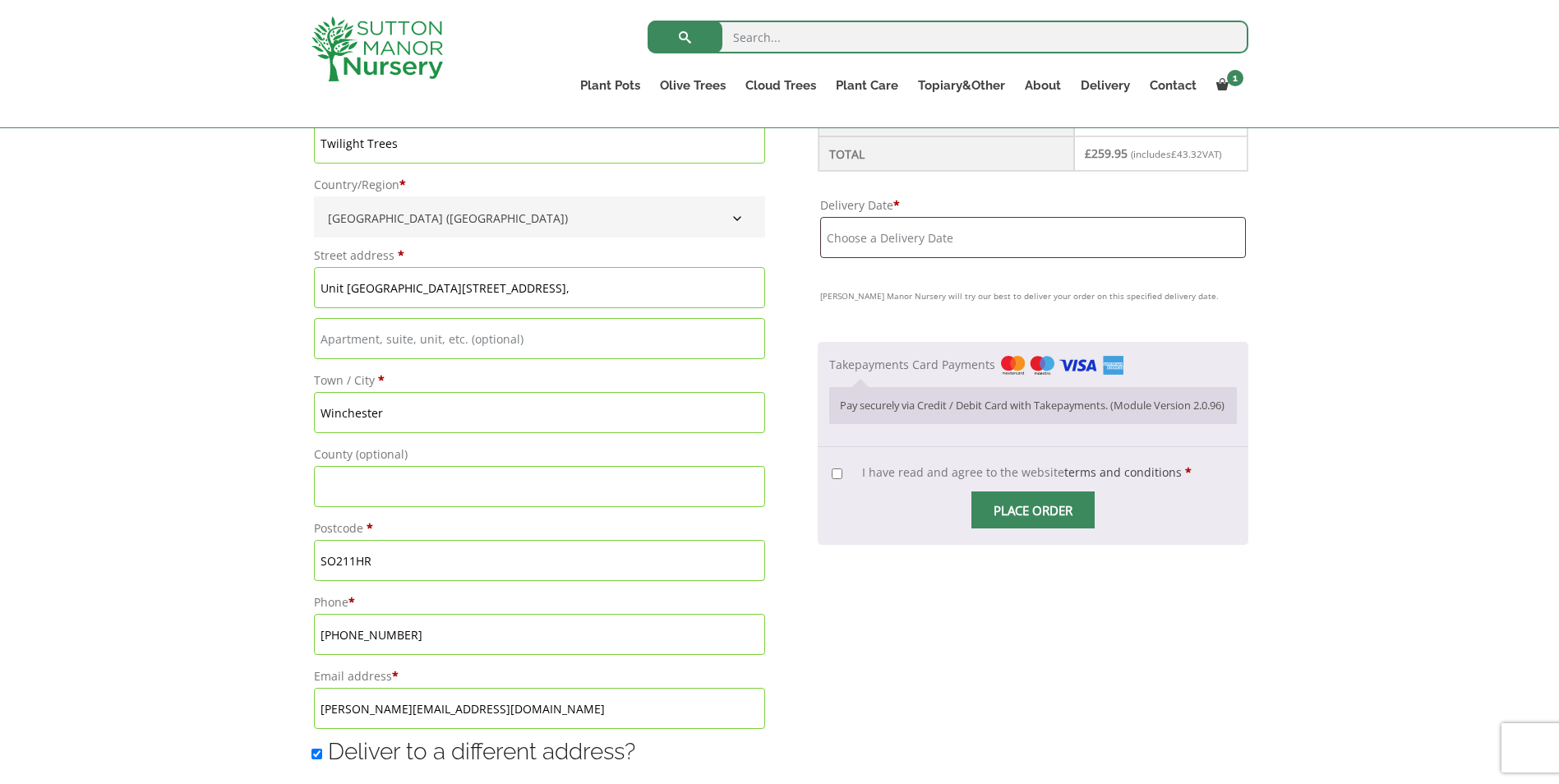
click at [469, 641] on input "+44 00000000326720" at bounding box center [539, 634] width 451 height 41
type input "01962877644"
click at [277, 597] on div "Have a coupon? Click here to enter your code Apply coupon Billing details First…" at bounding box center [780, 679] width 1559 height 1756
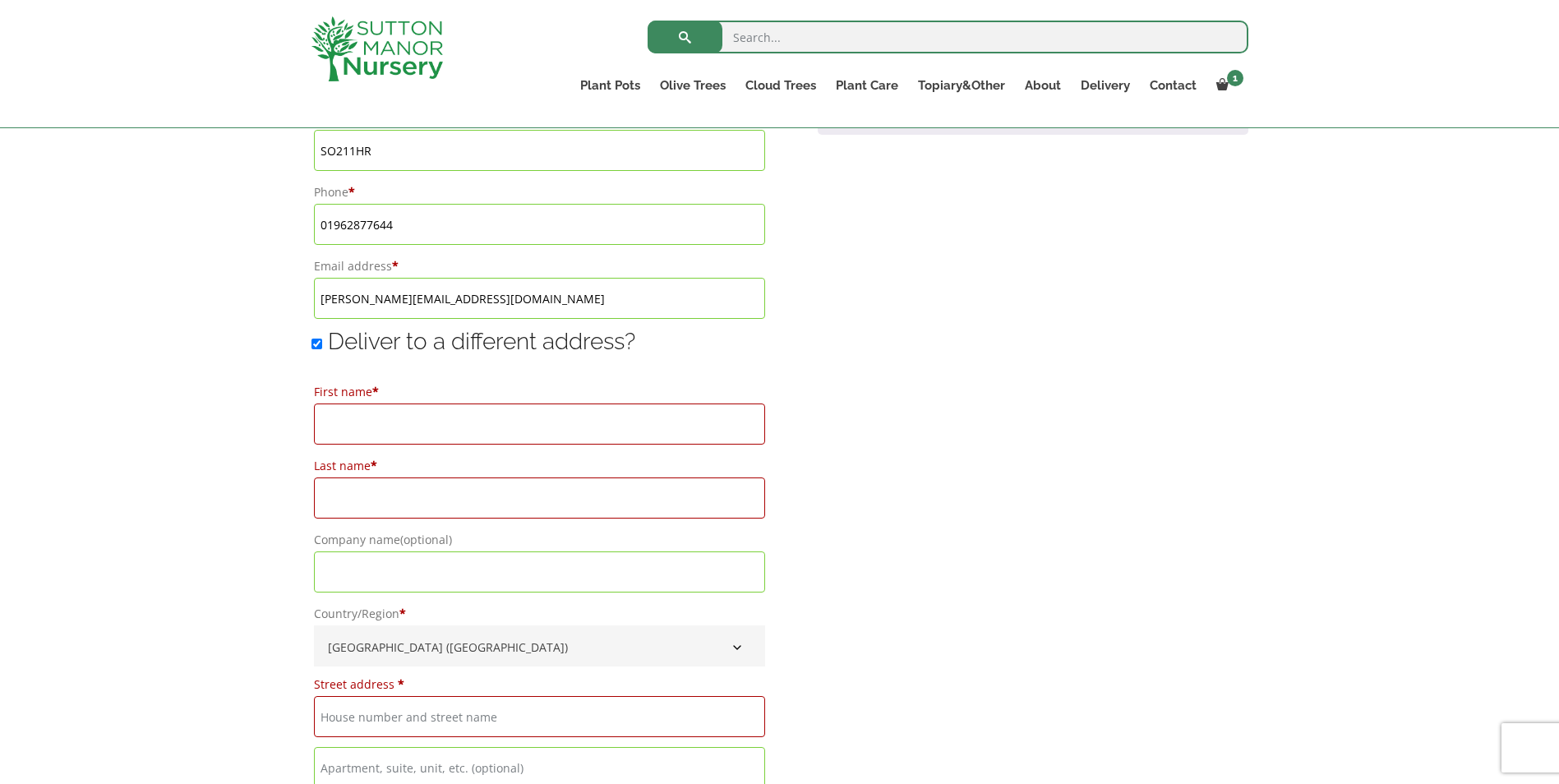
scroll to position [1068, 0]
click at [355, 330] on span "Deliver to a different address?" at bounding box center [482, 340] width 308 height 27
click at [322, 338] on input "Deliver to a different address?" at bounding box center [317, 343] width 11 height 11
checkbox input "false"
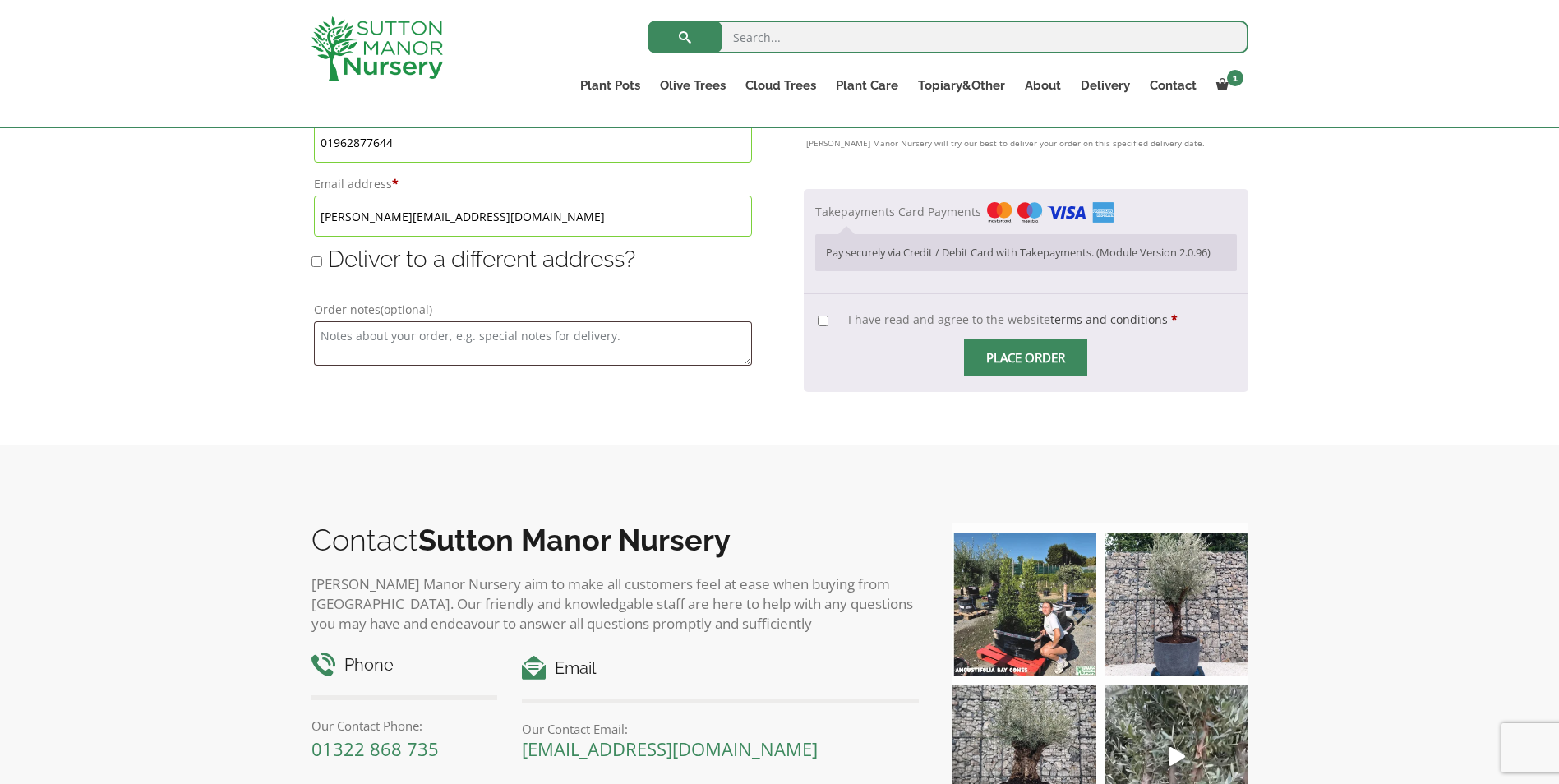
scroll to position [1150, 0]
click at [926, 260] on p "Pay securely via Credit / Debit Card with Takepayments. (Module Version 2.0.96)" at bounding box center [1026, 251] width 400 height 16
click at [846, 326] on label "I have read and agree to the website terms and conditions *" at bounding box center [998, 318] width 360 height 16
click at [829, 325] on input "I have read and agree to the website terms and conditions *" at bounding box center [823, 320] width 11 height 11
checkbox input "true"
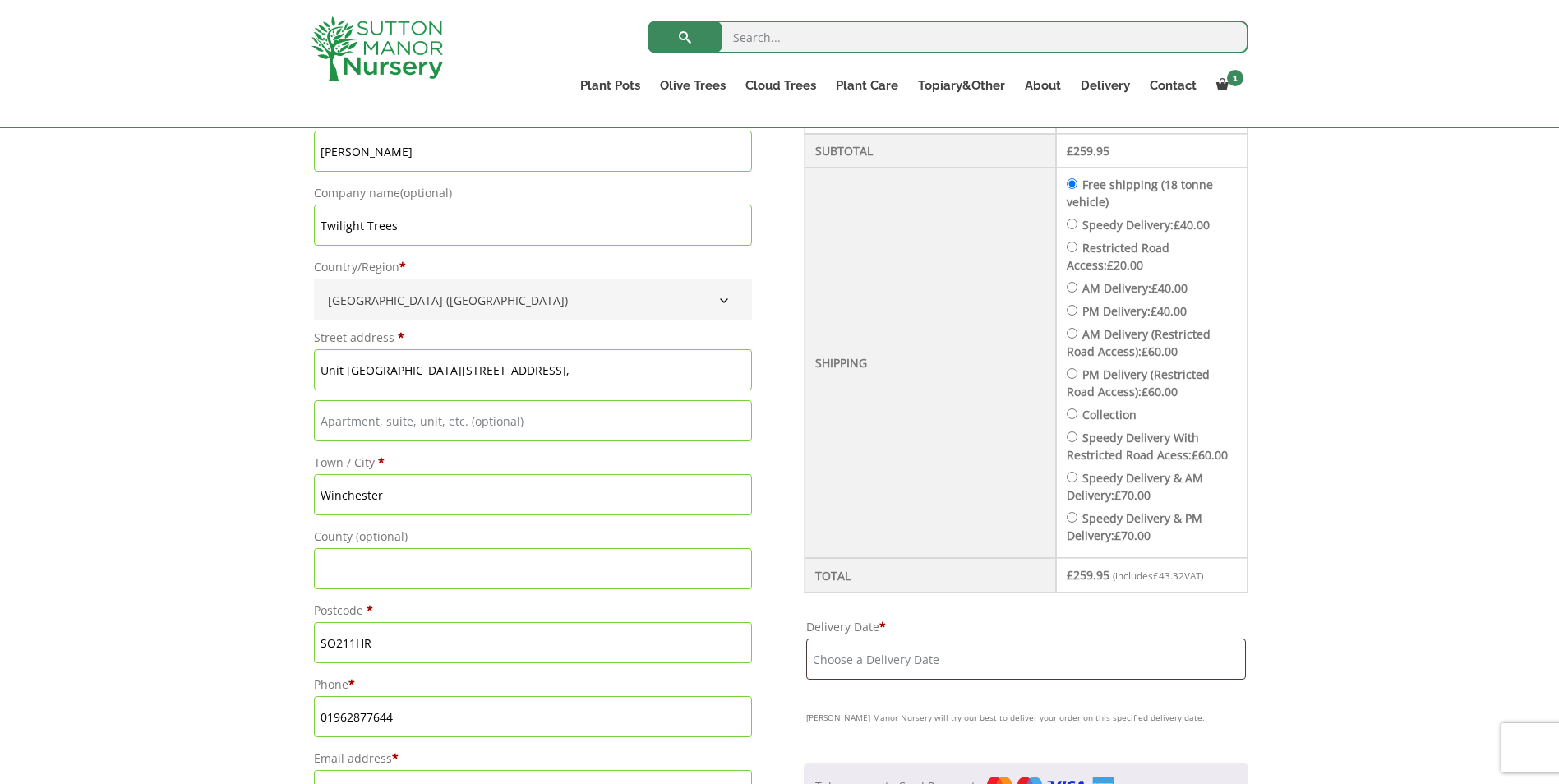
scroll to position [904, 0]
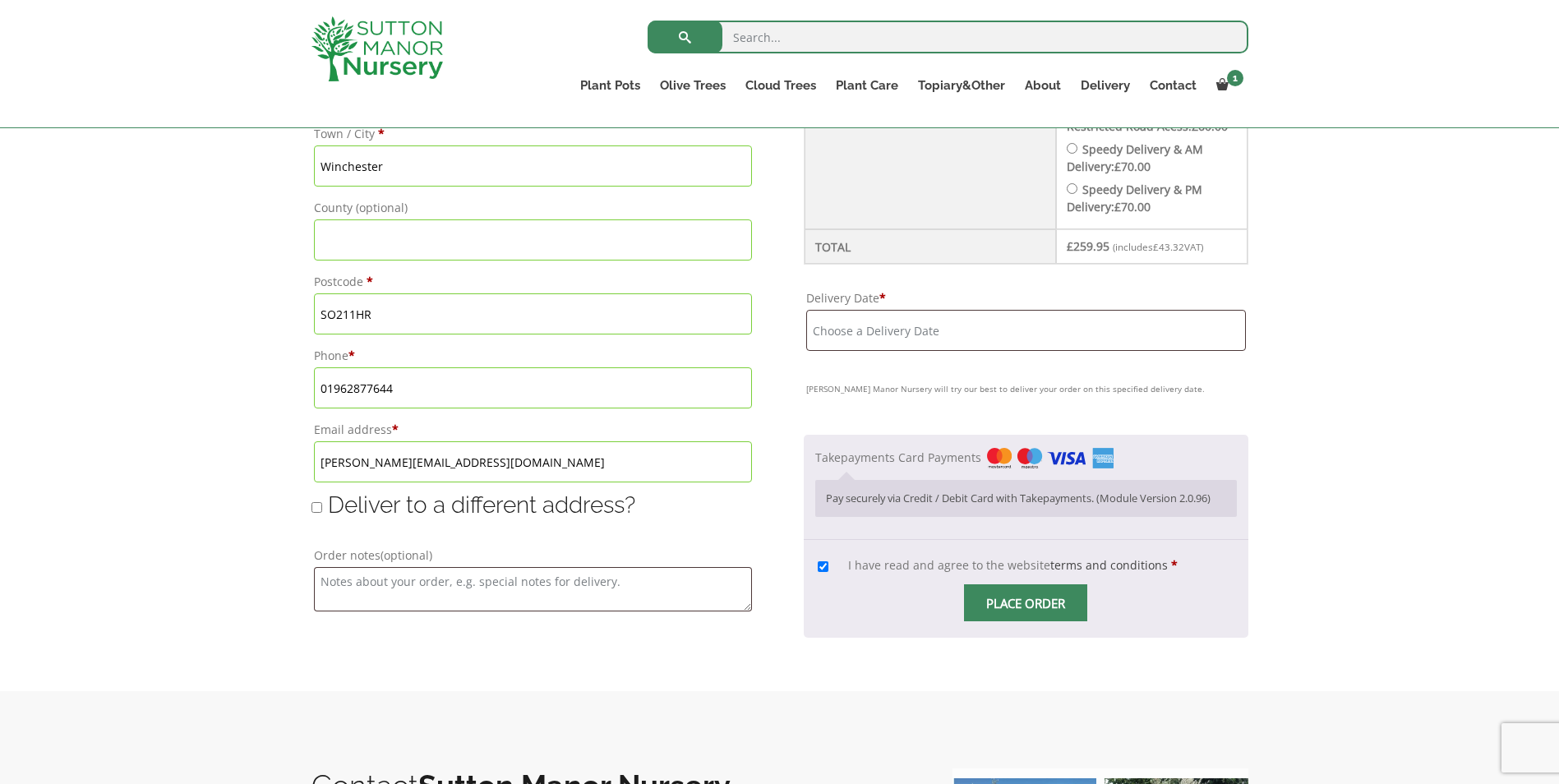
click at [979, 351] on input "Delivery Date *" at bounding box center [1026, 330] width 440 height 41
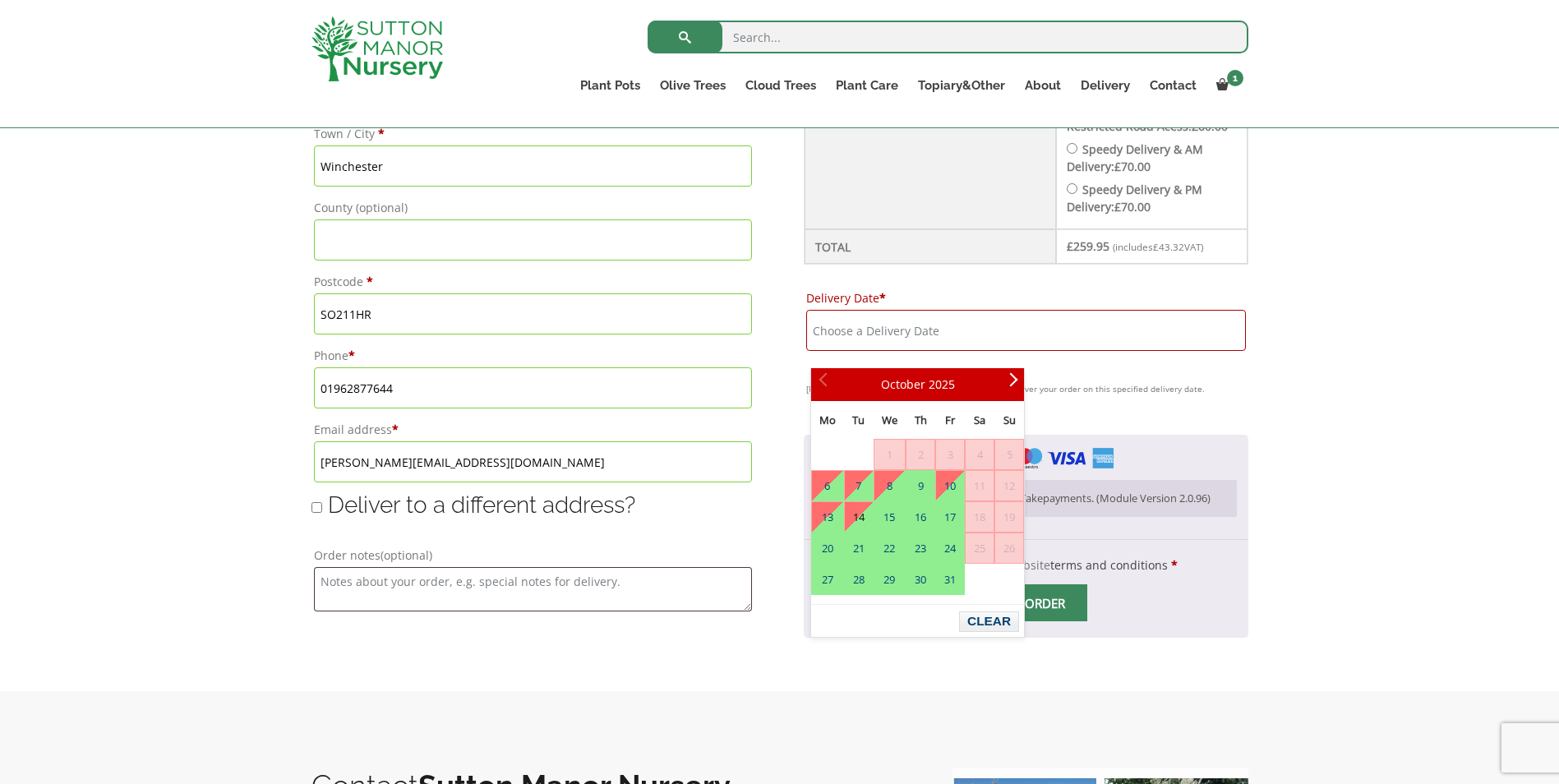
click at [863, 519] on link "14" at bounding box center [859, 517] width 28 height 30
type input "[DATE]"
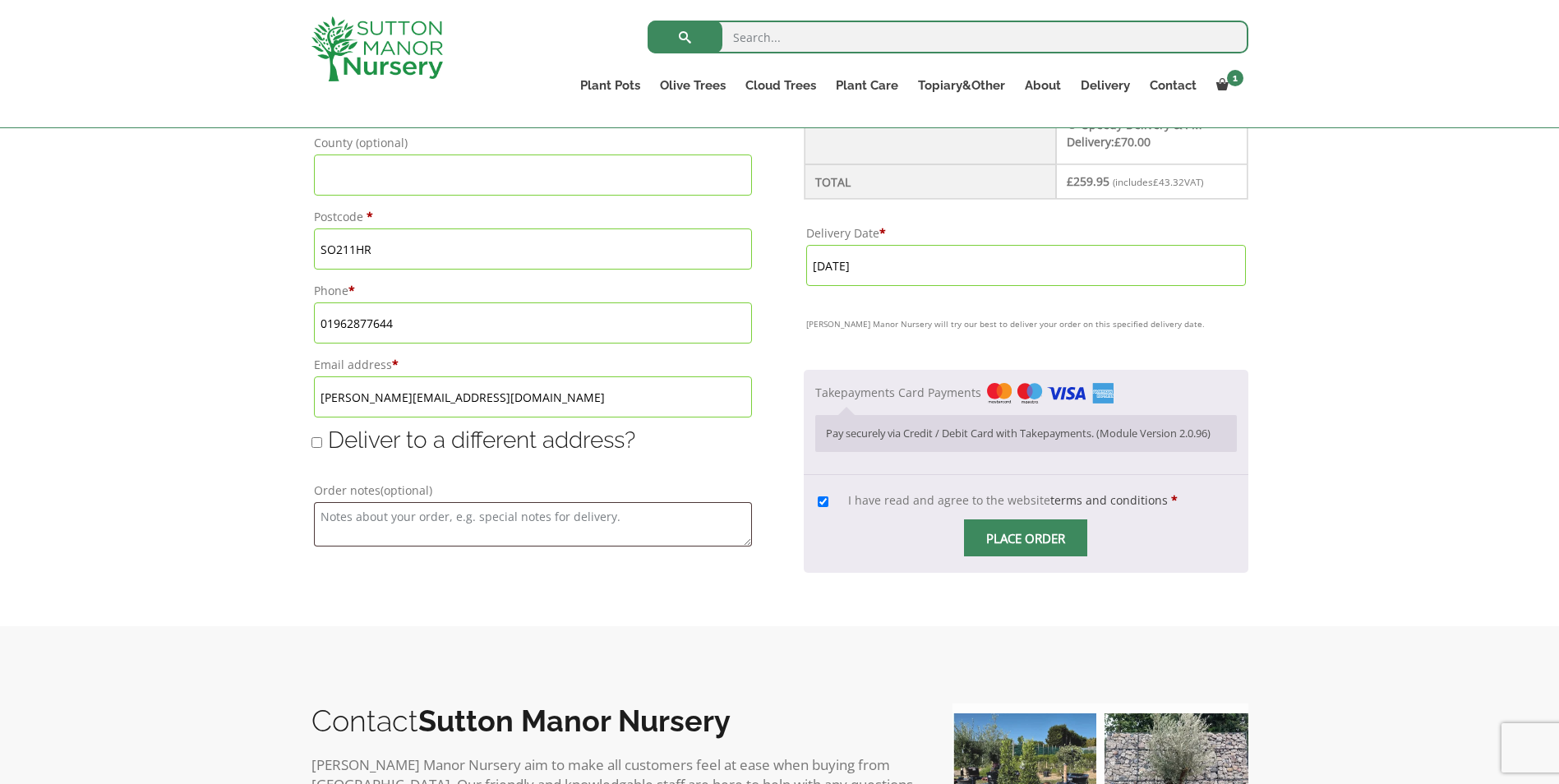
scroll to position [1068, 0]
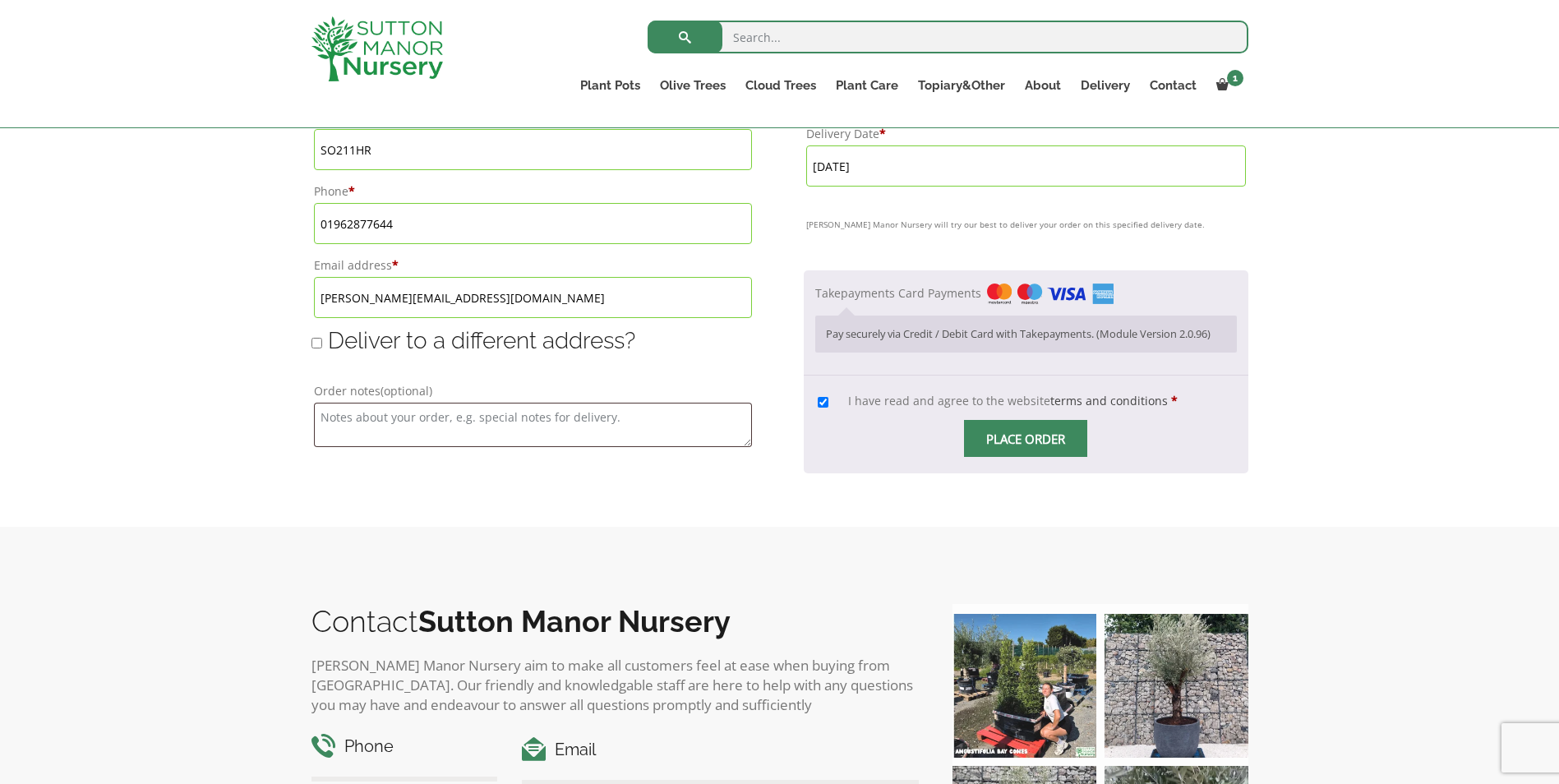
click at [988, 457] on span "Place order" at bounding box center [1026, 438] width 123 height 37
click at [1026, 439] on span "Checkout" at bounding box center [1026, 439] width 0 height 0
click at [1045, 457] on input "Place order" at bounding box center [1026, 438] width 123 height 37
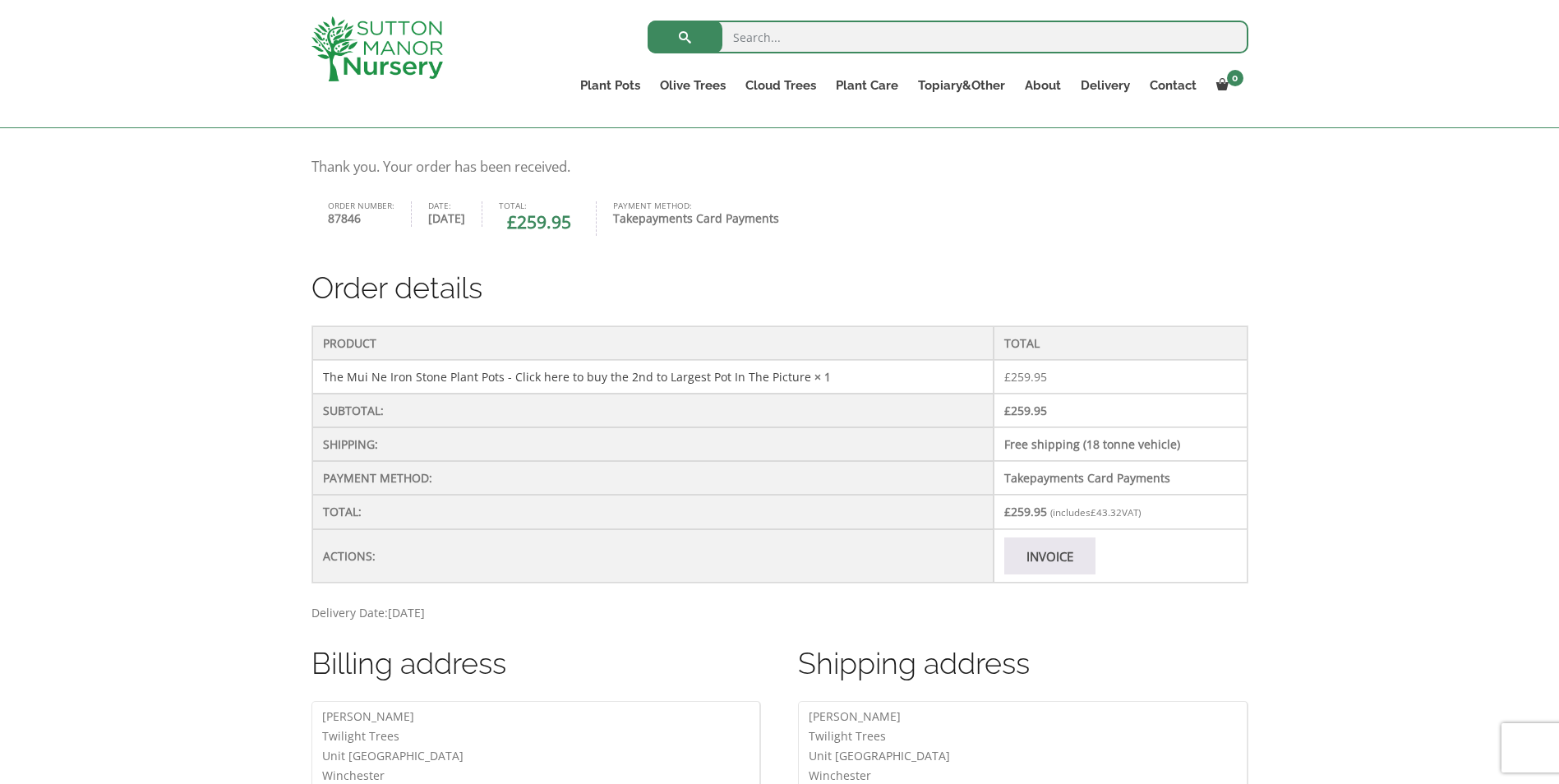
scroll to position [329, 0]
click at [1044, 556] on link "Invoice" at bounding box center [1050, 557] width 91 height 37
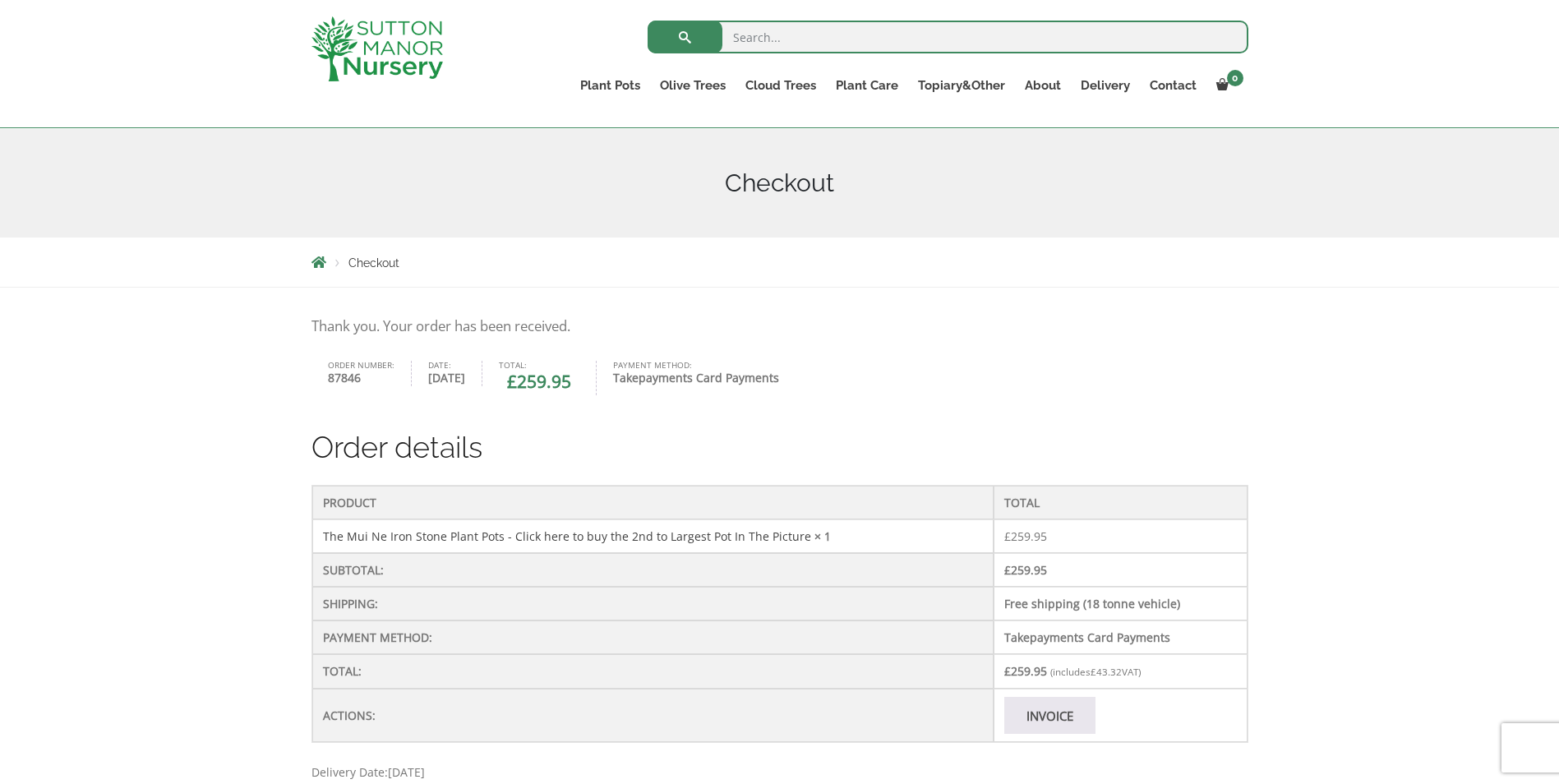
scroll to position [417, 0]
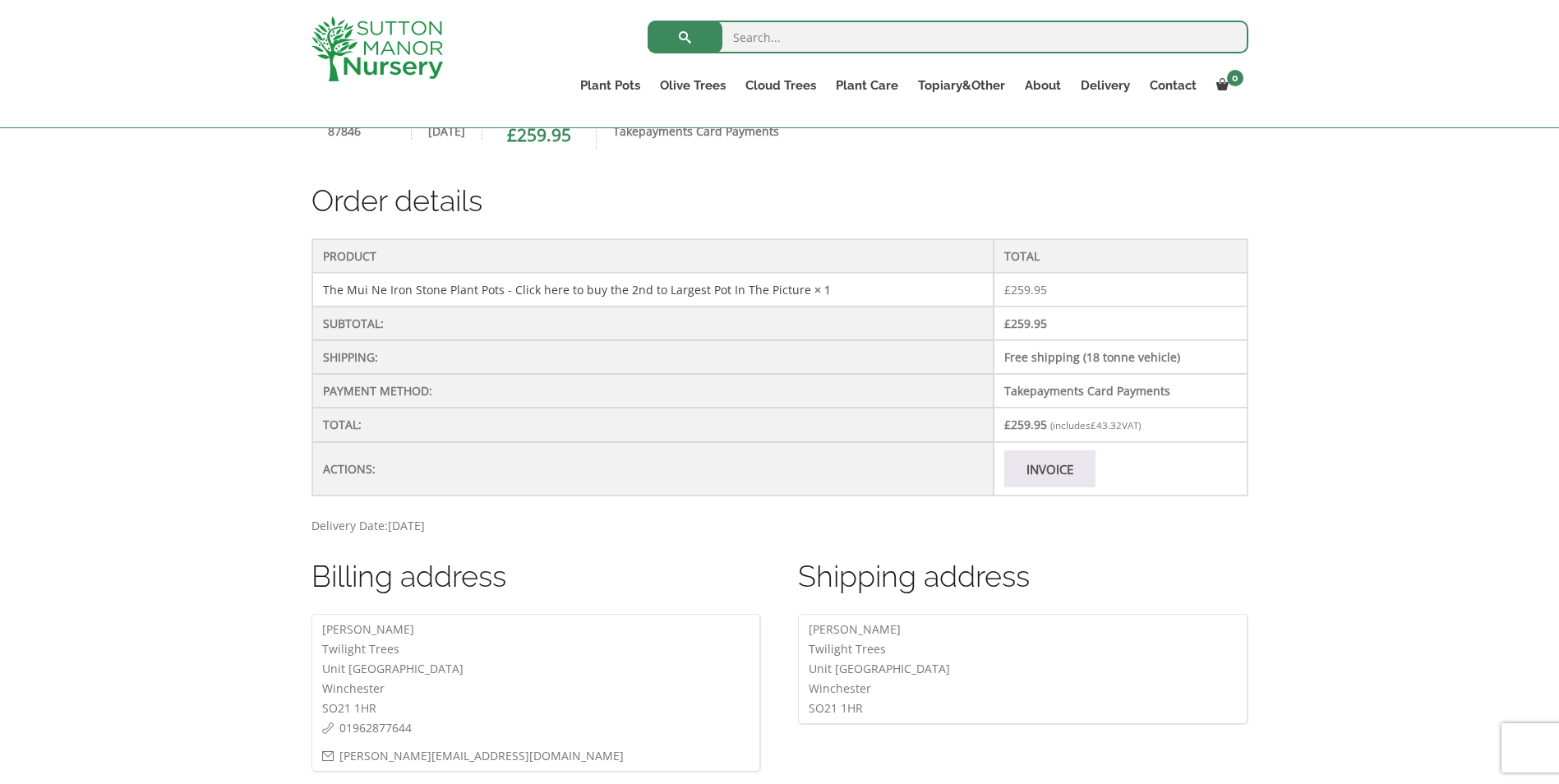
click at [500, 524] on p "Delivery Date: [DATE]" at bounding box center [780, 526] width 937 height 20
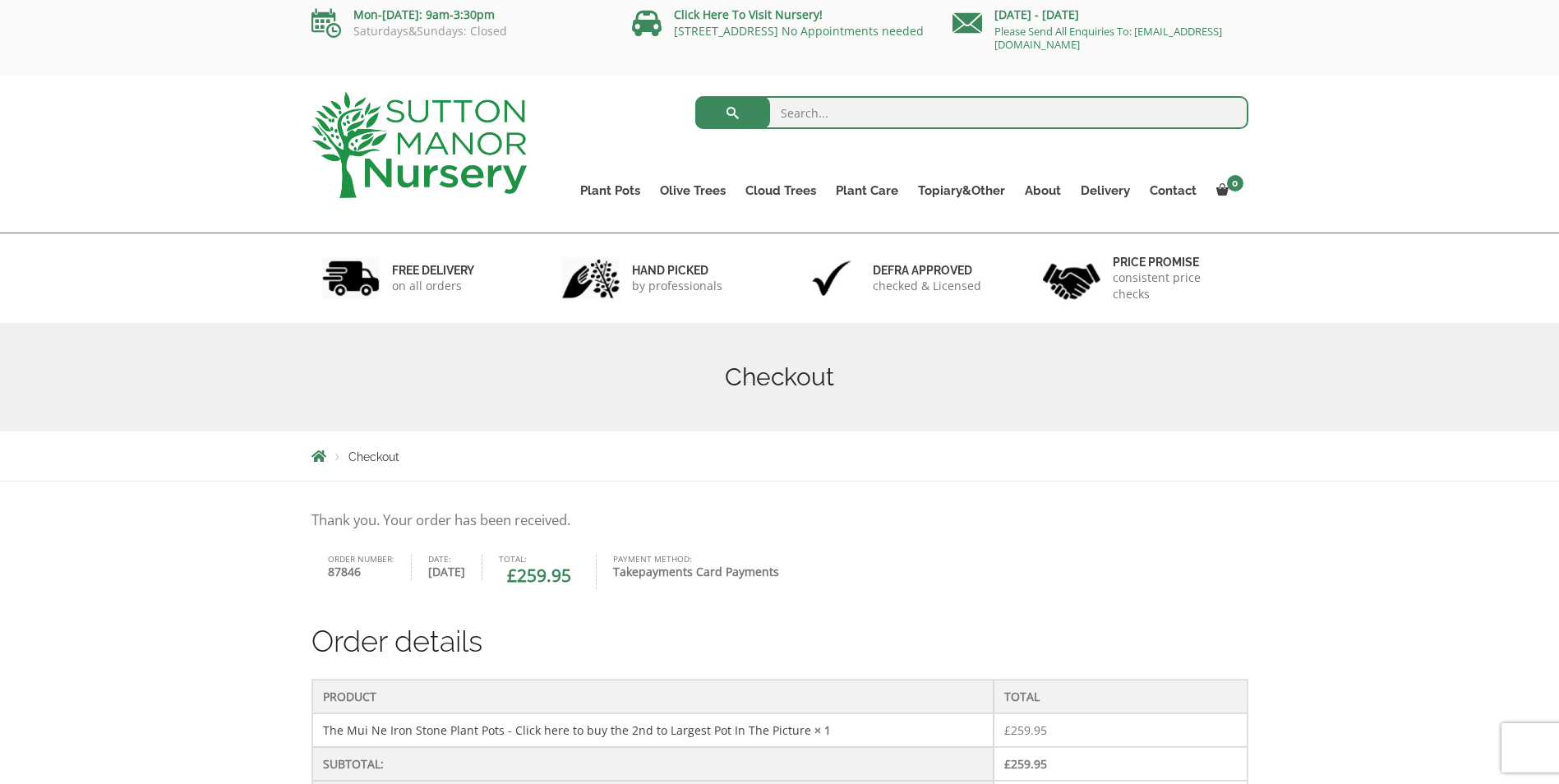
scroll to position [0, 0]
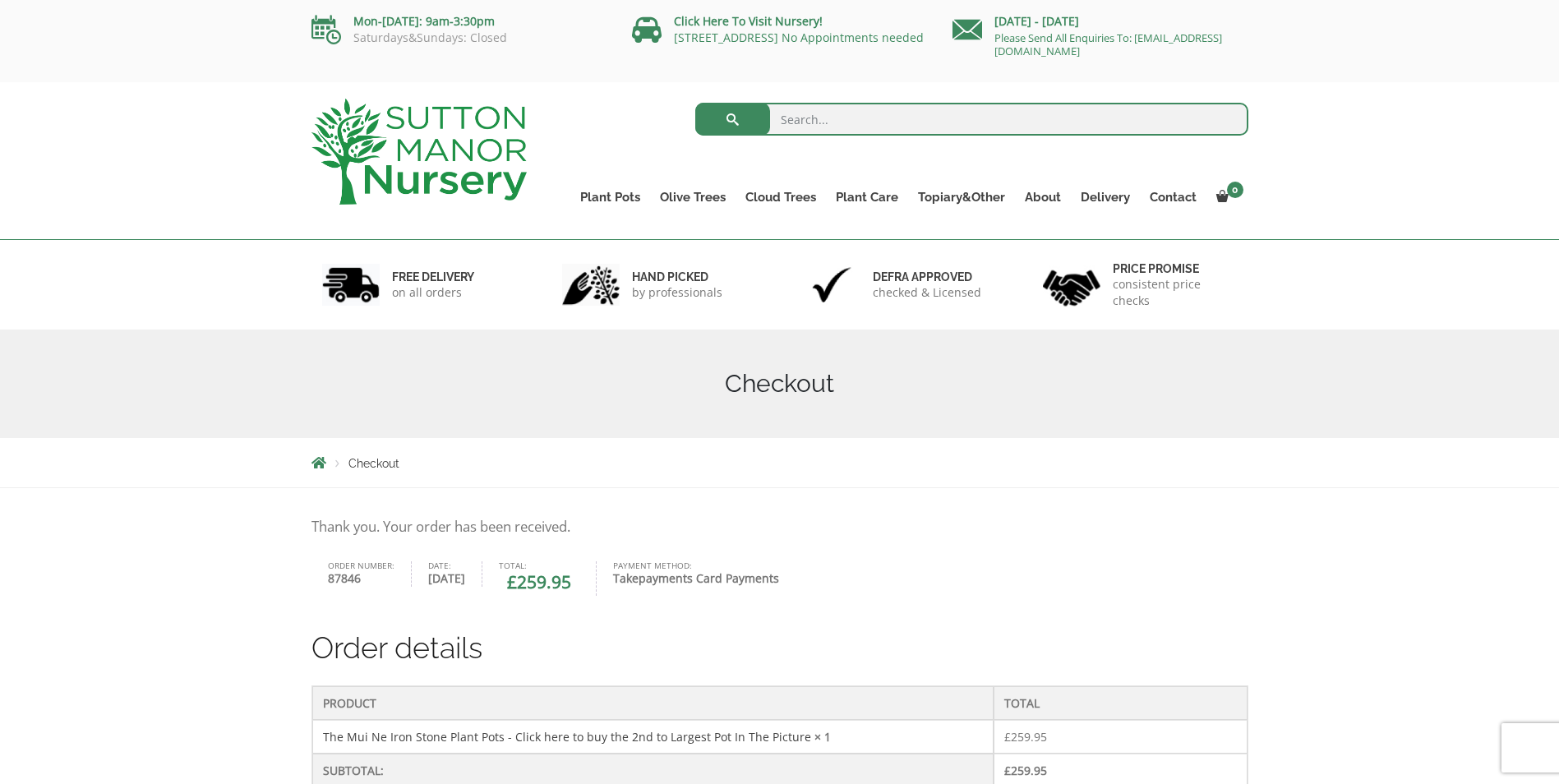
drag, startPoint x: 1091, startPoint y: 505, endPoint x: 1080, endPoint y: 582, distance: 77.8
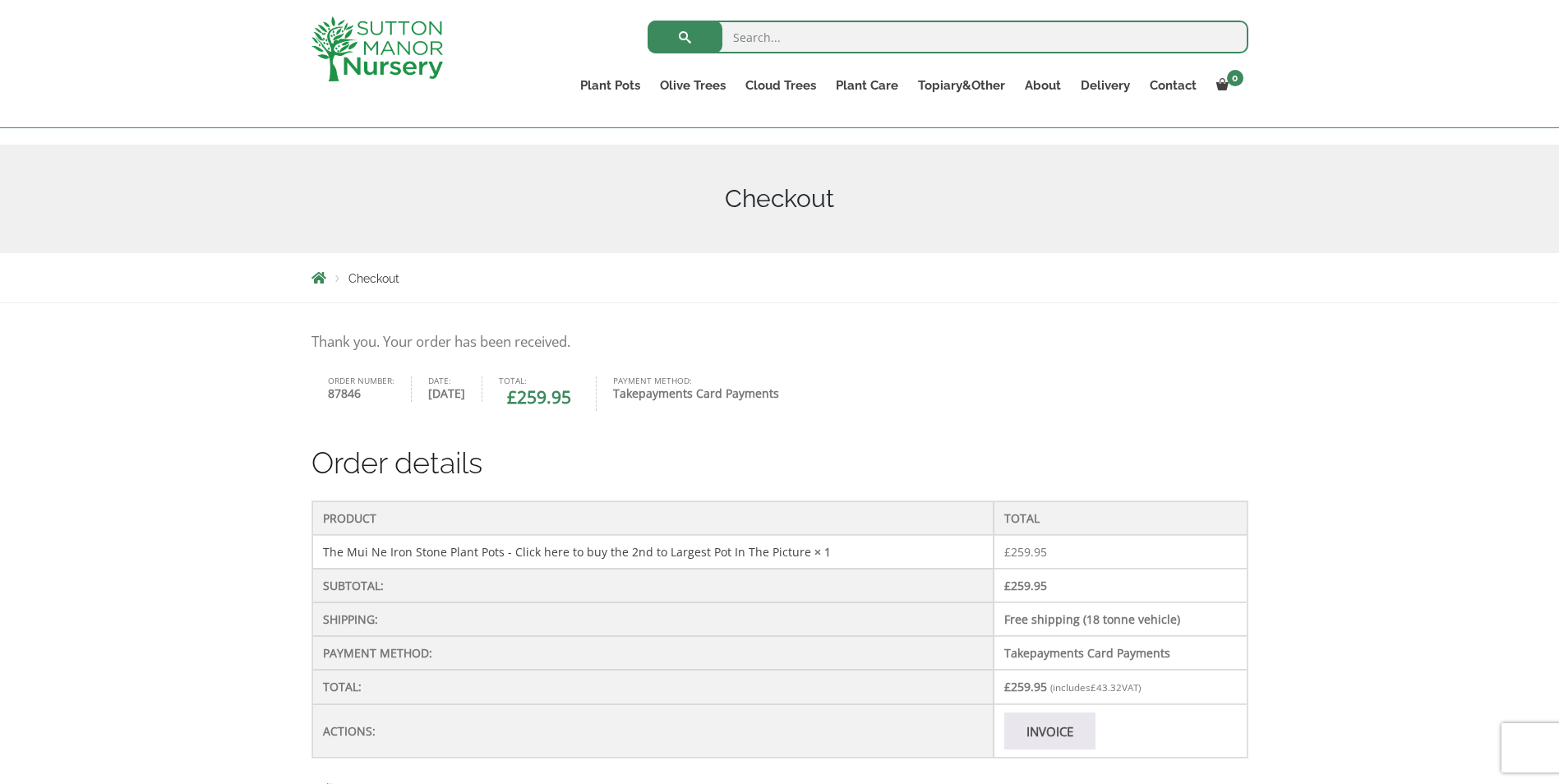
scroll to position [329, 0]
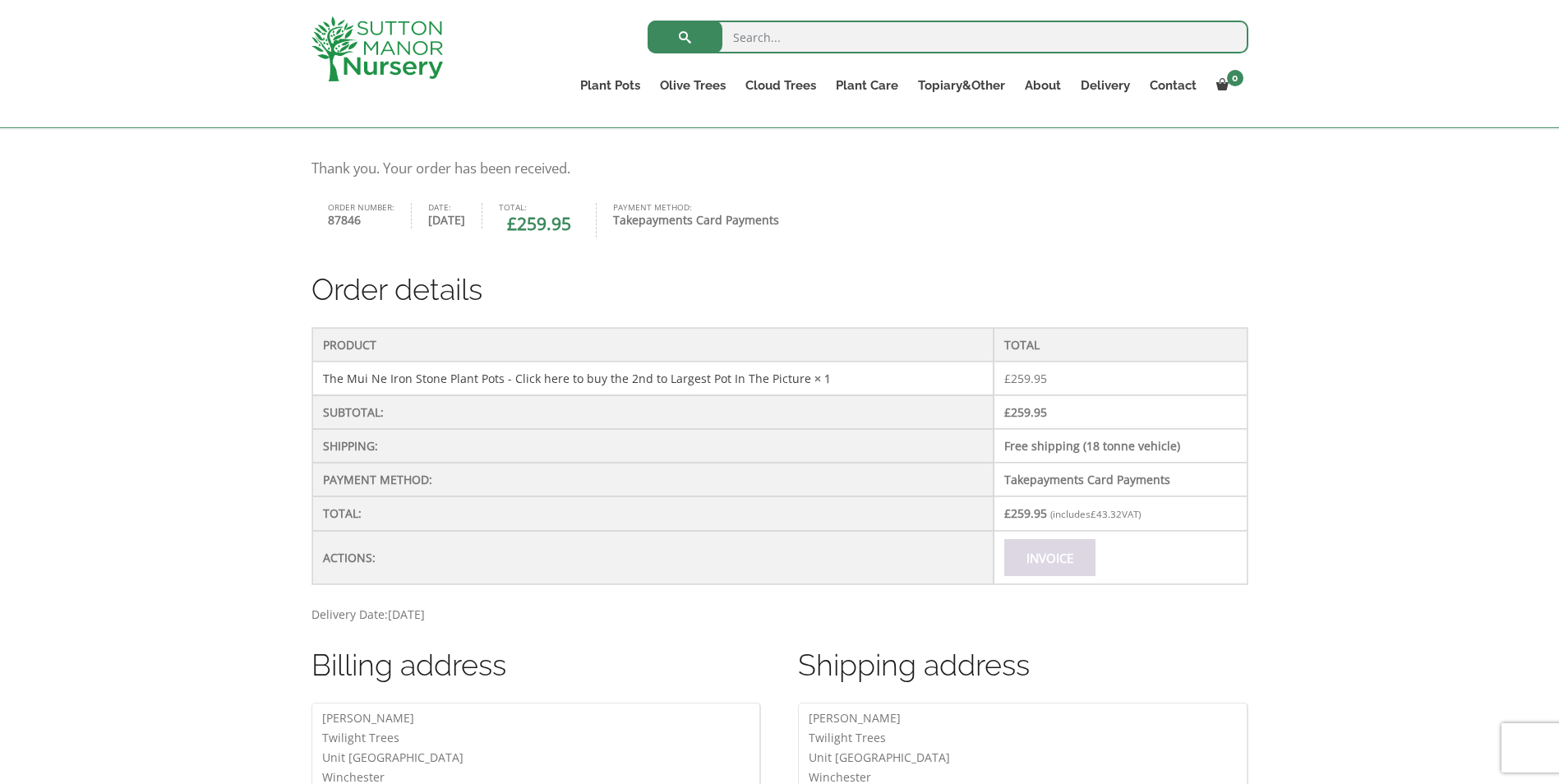
click at [1030, 570] on link "Invoice" at bounding box center [1050, 557] width 91 height 37
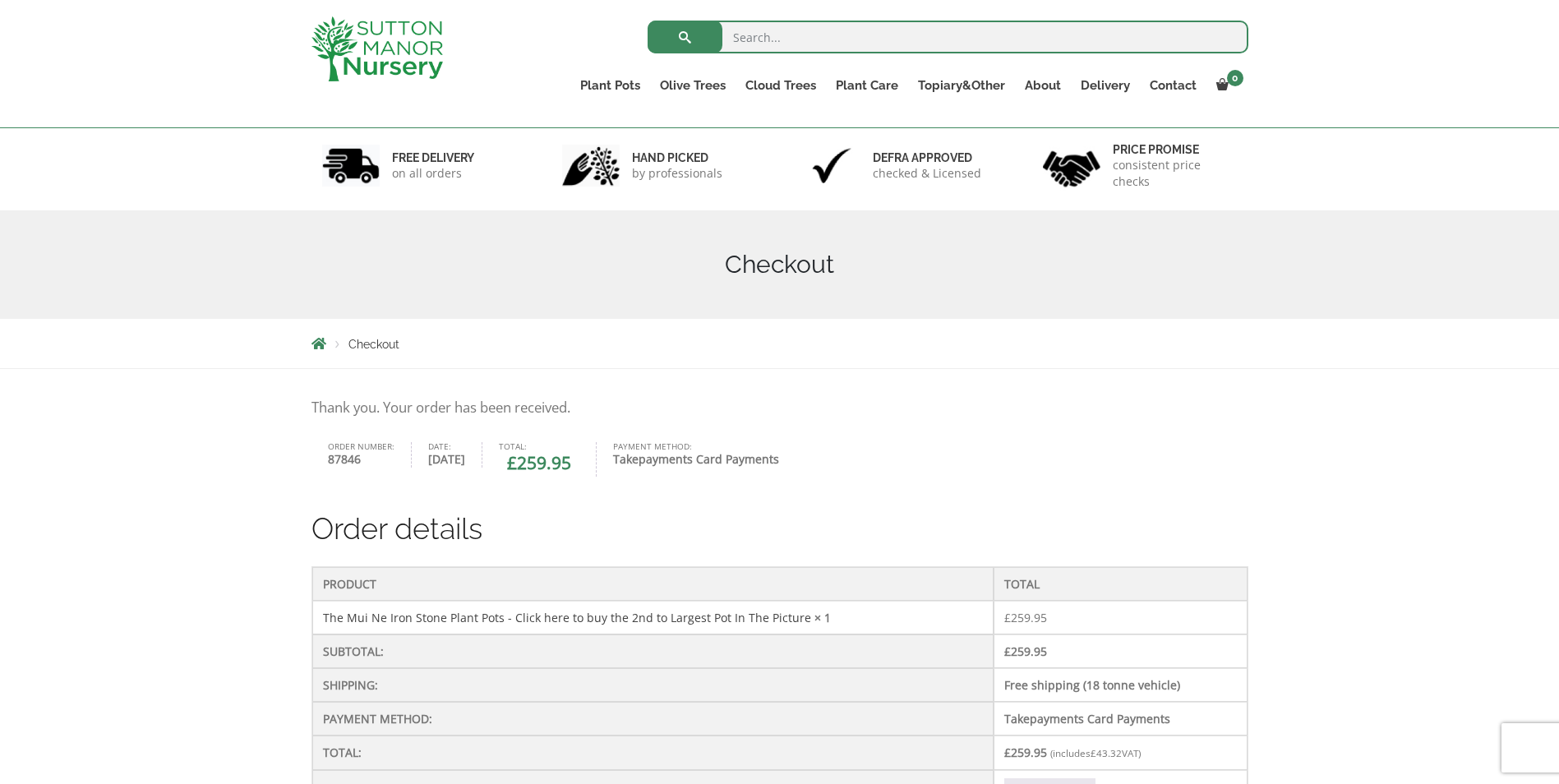
scroll to position [82, 0]
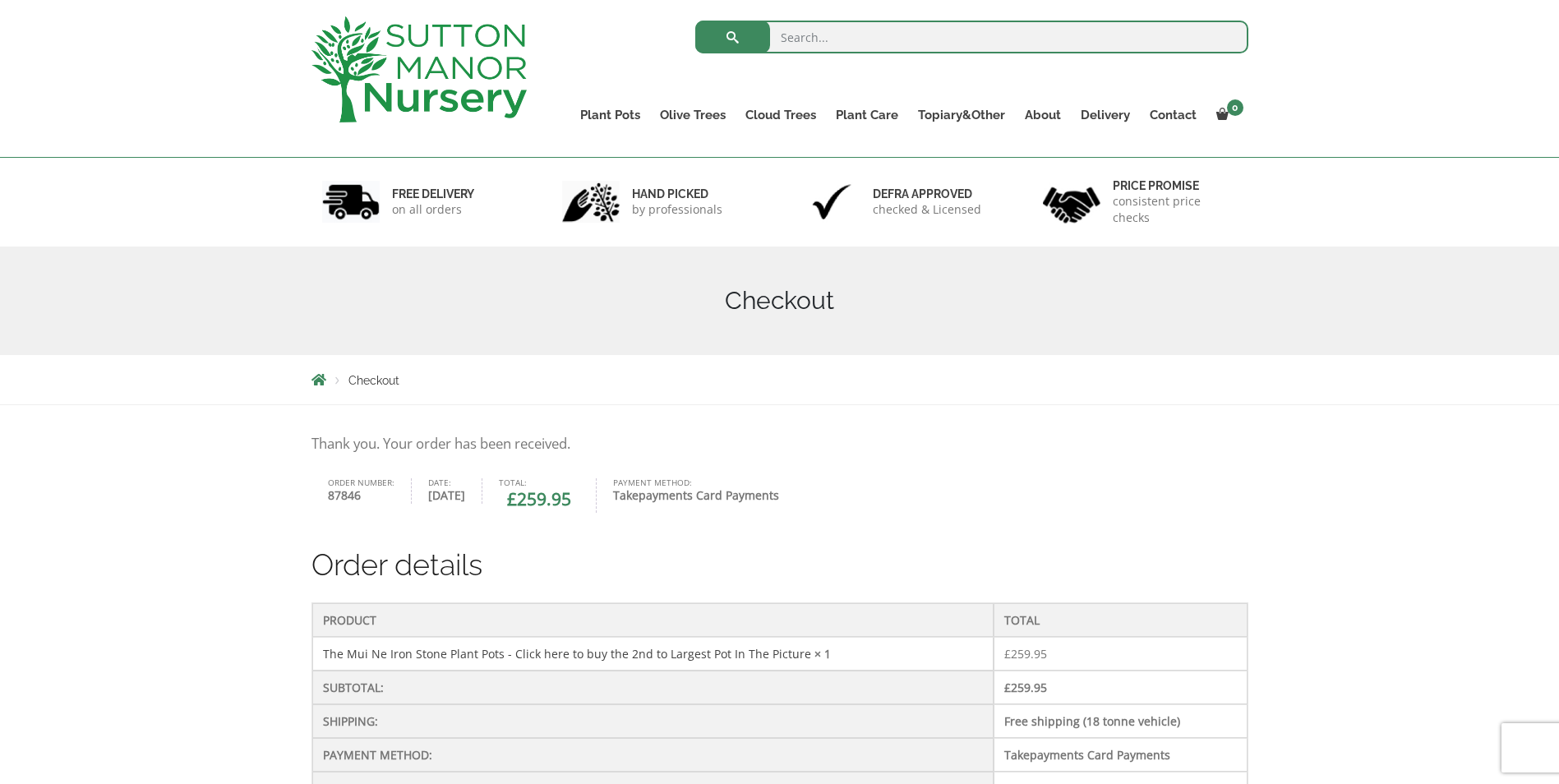
click at [911, 299] on h1 "Checkout" at bounding box center [780, 301] width 937 height 30
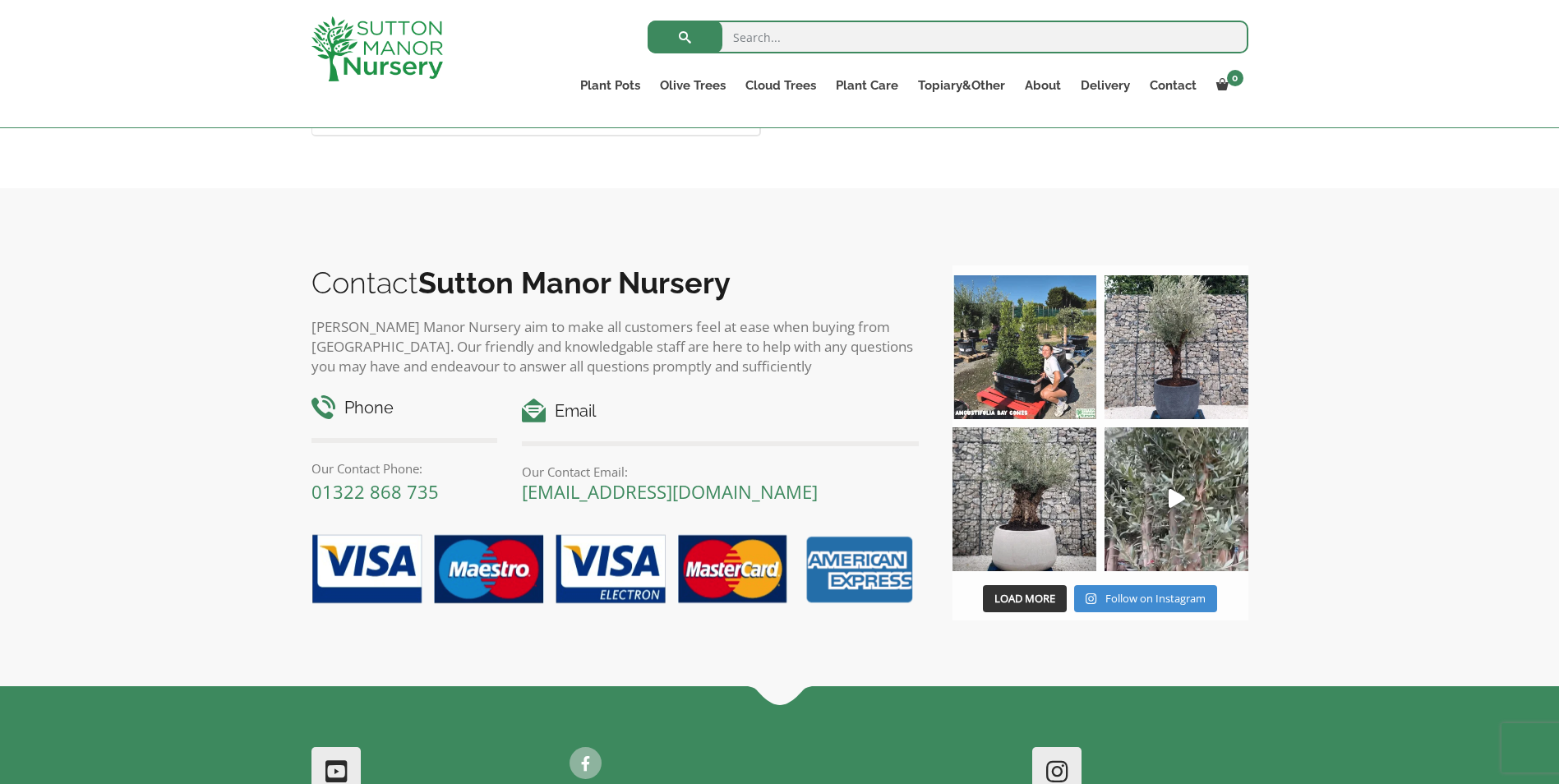
scroll to position [828, 0]
